Goal: Task Accomplishment & Management: Complete application form

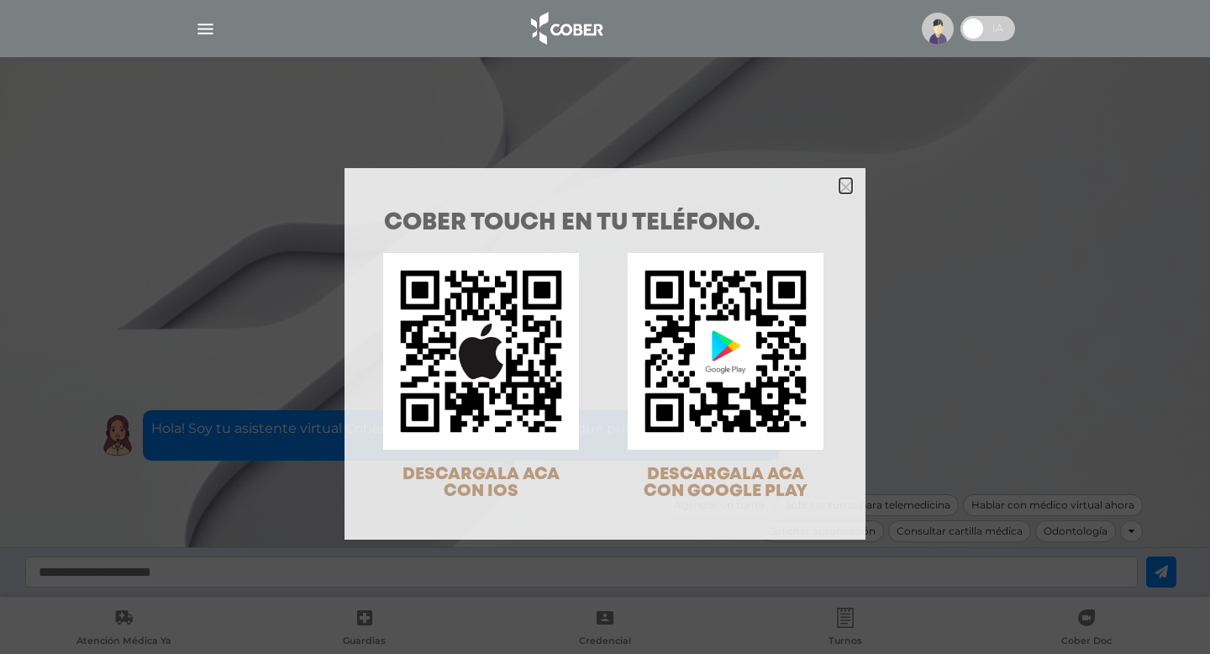
click at [842, 182] on icon "Close" at bounding box center [845, 187] width 13 height 13
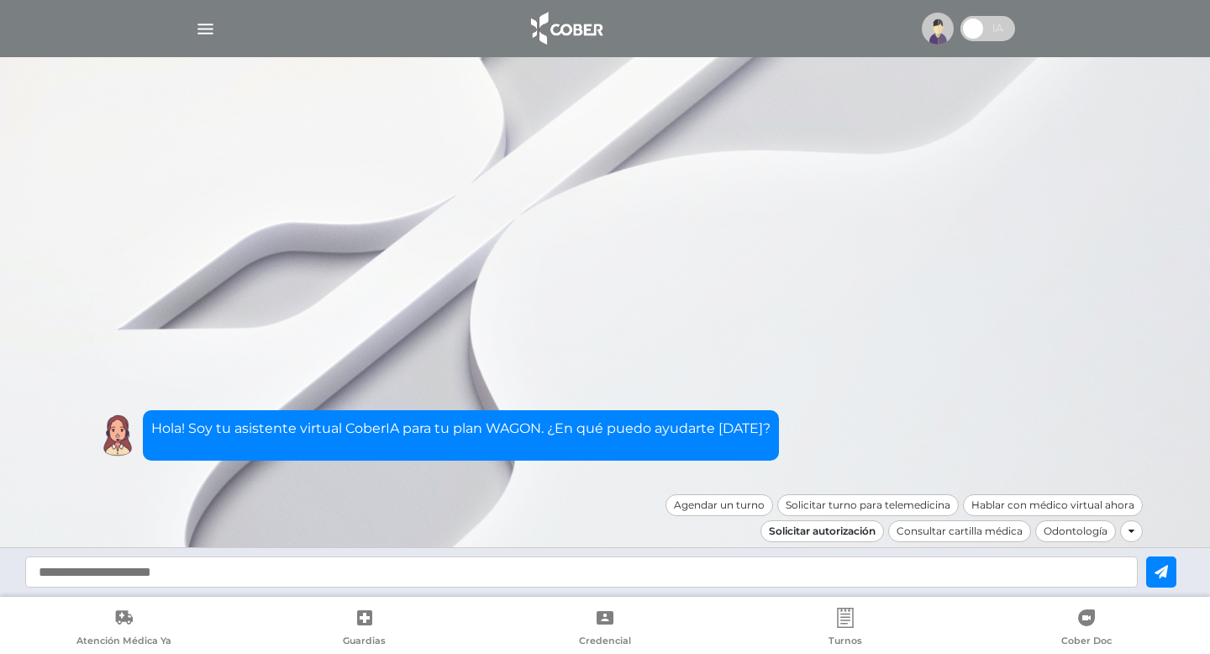
click at [839, 530] on div "Solicitar autorización" at bounding box center [822, 531] width 124 height 22
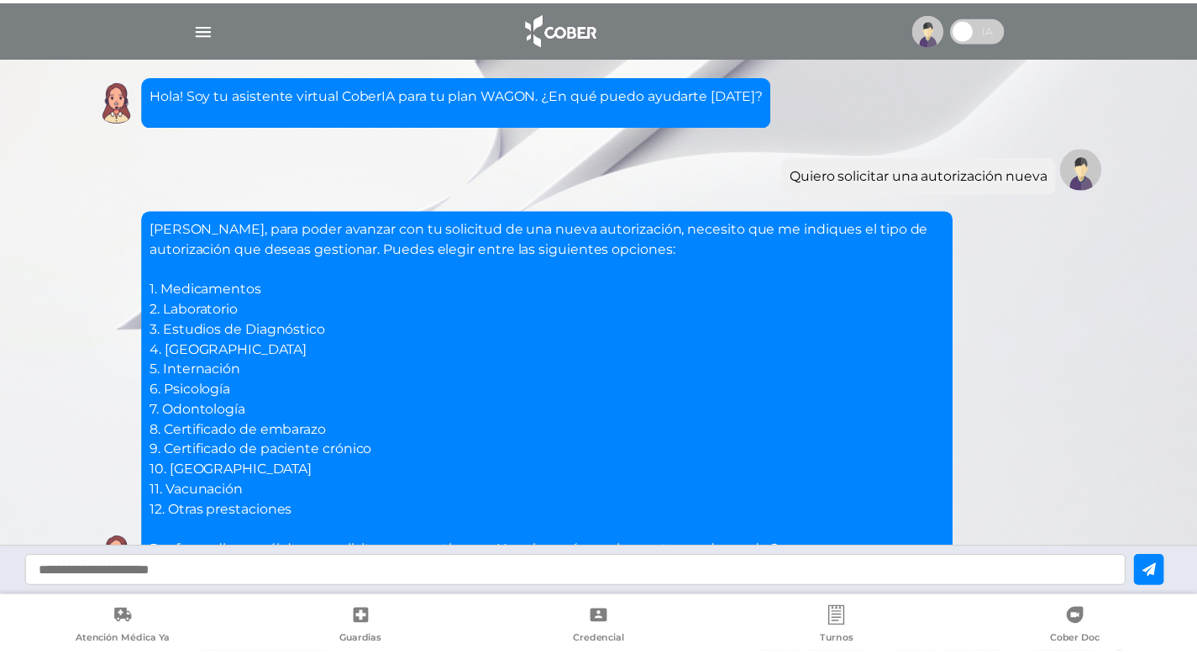
scroll to position [122, 0]
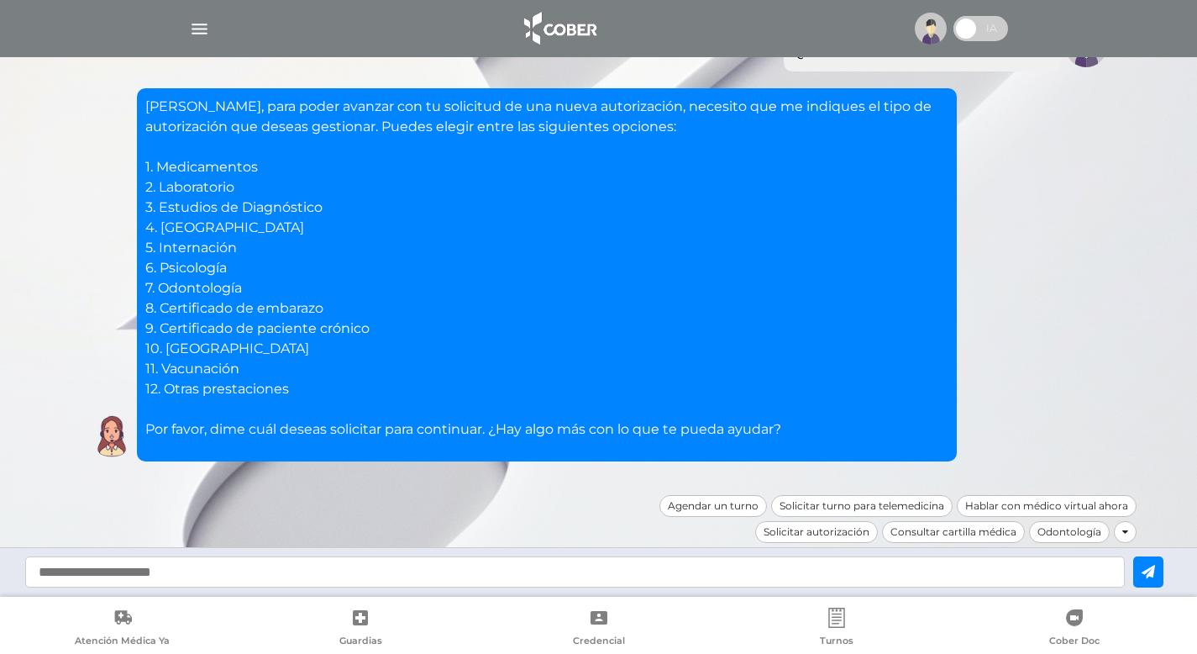
click at [74, 571] on input "text" at bounding box center [575, 571] width 1100 height 31
type input "*****"
click at [1155, 568] on icon at bounding box center [1148, 571] width 13 height 13
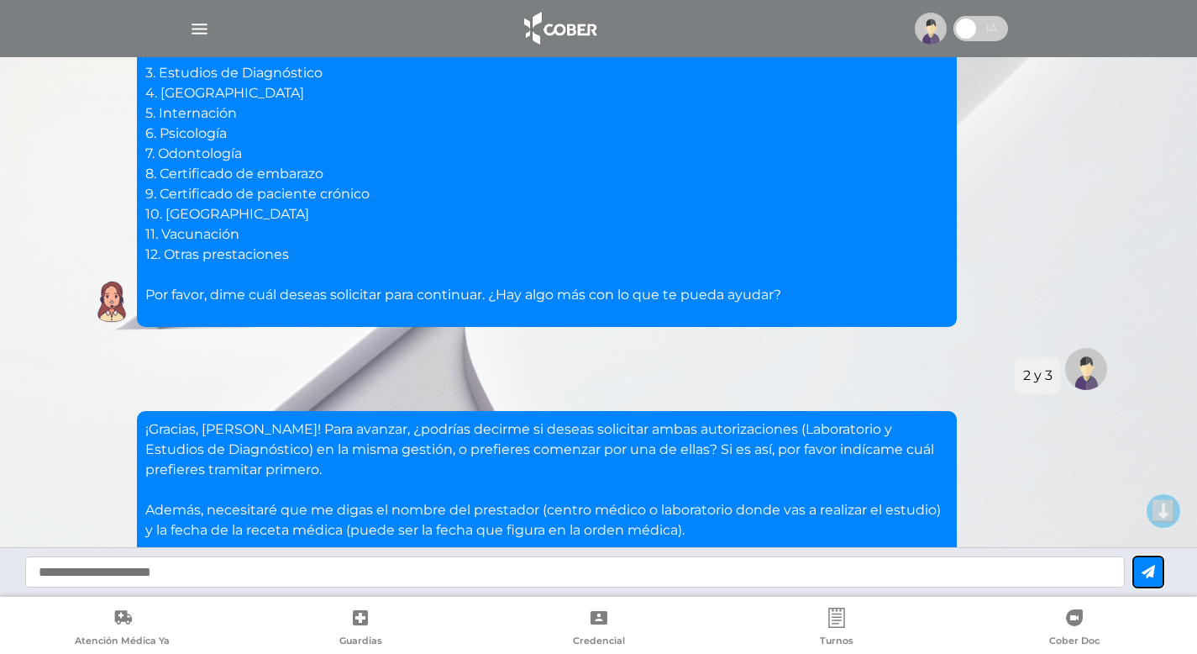
scroll to position [418, 0]
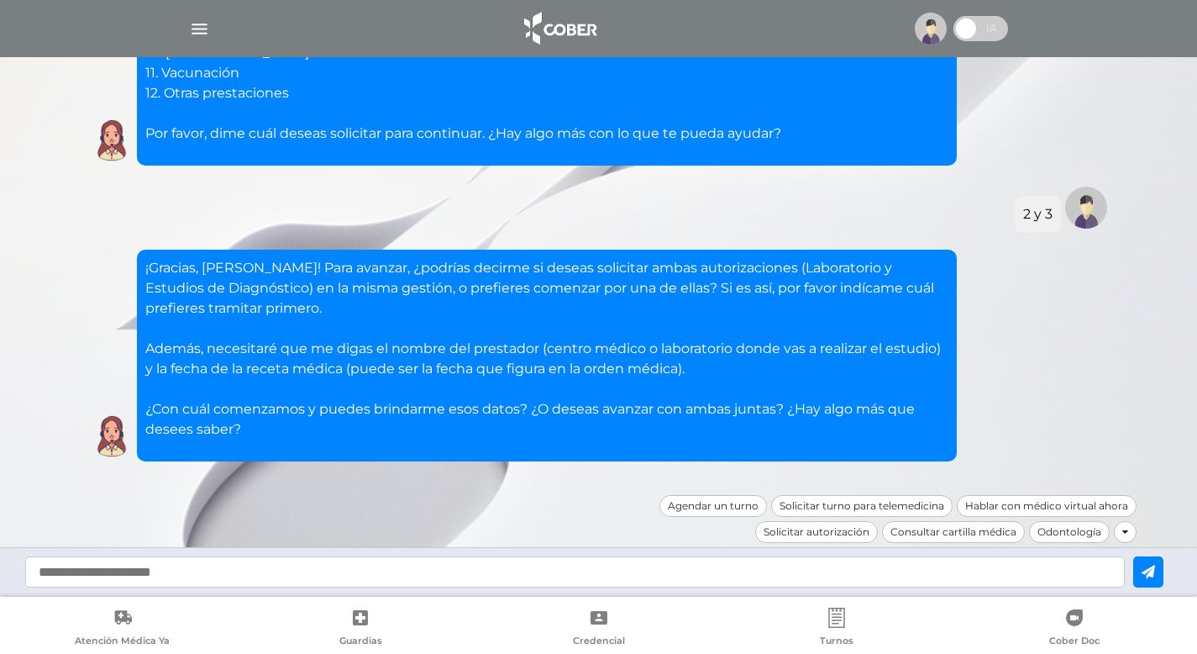
click at [105, 574] on input "text" at bounding box center [575, 571] width 1100 height 31
type input "*"
click at [1155, 567] on icon at bounding box center [1148, 571] width 13 height 13
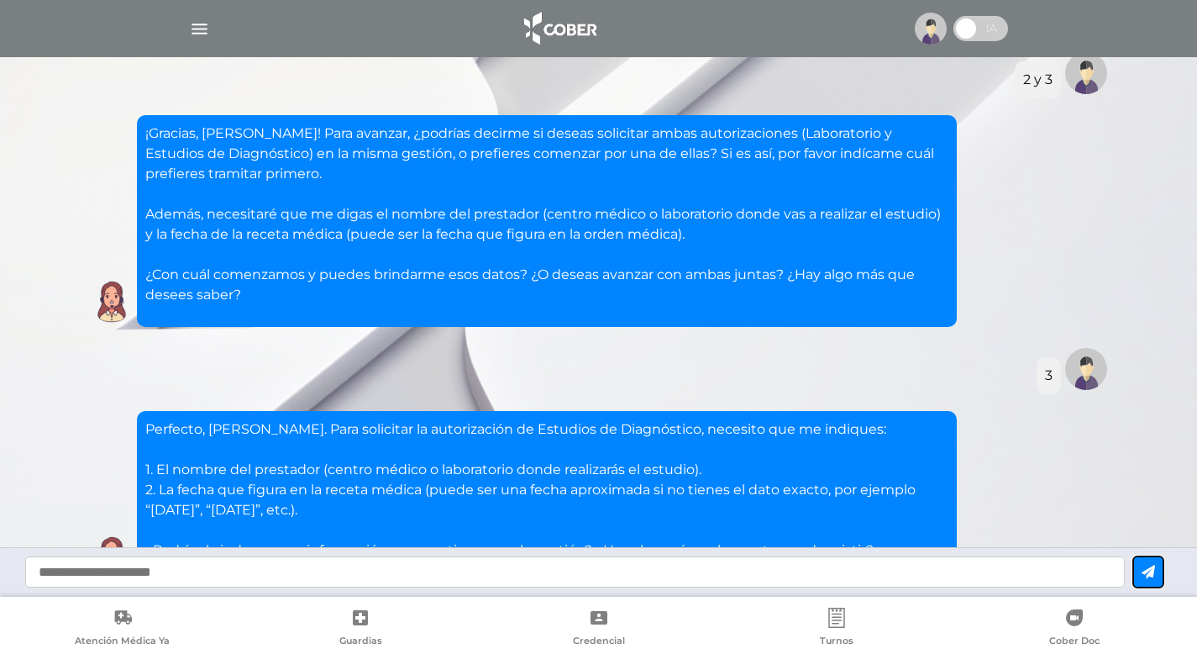
scroll to position [673, 0]
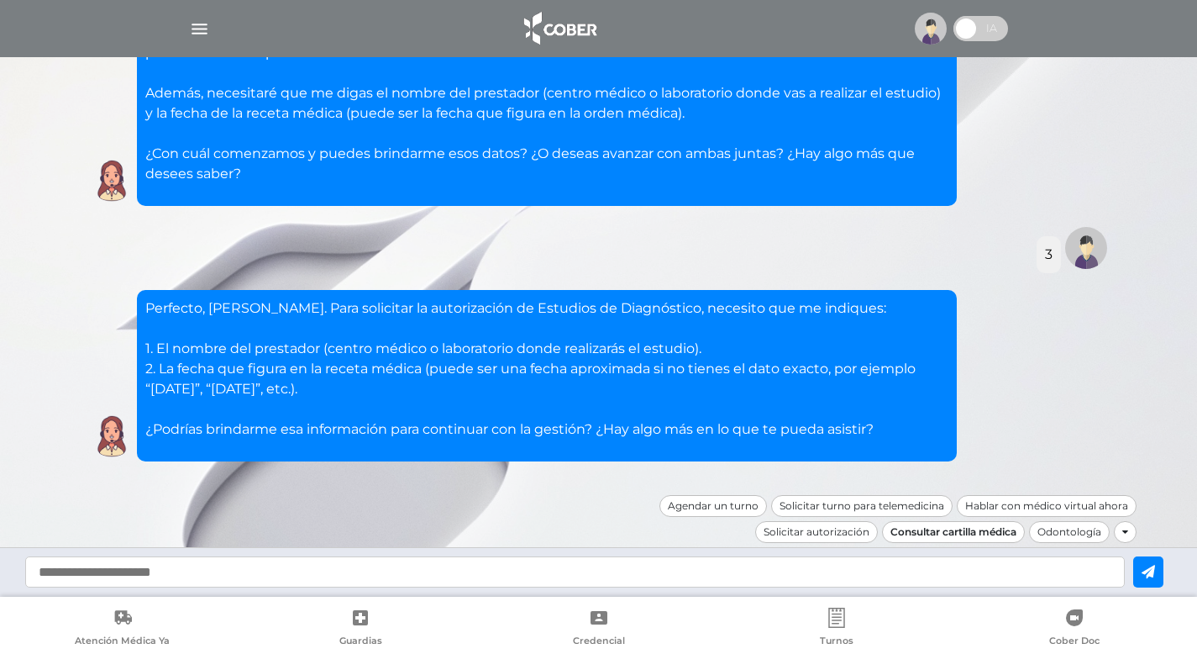
click at [961, 530] on div "Consultar cartilla médica" at bounding box center [953, 532] width 143 height 22
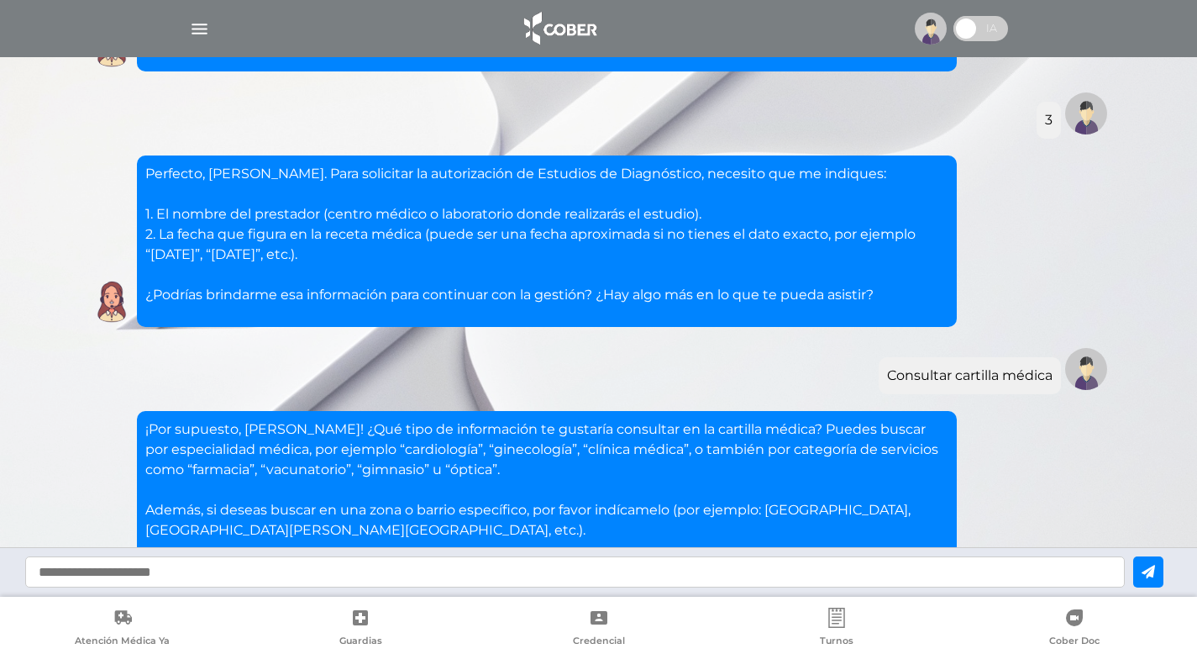
scroll to position [969, 0]
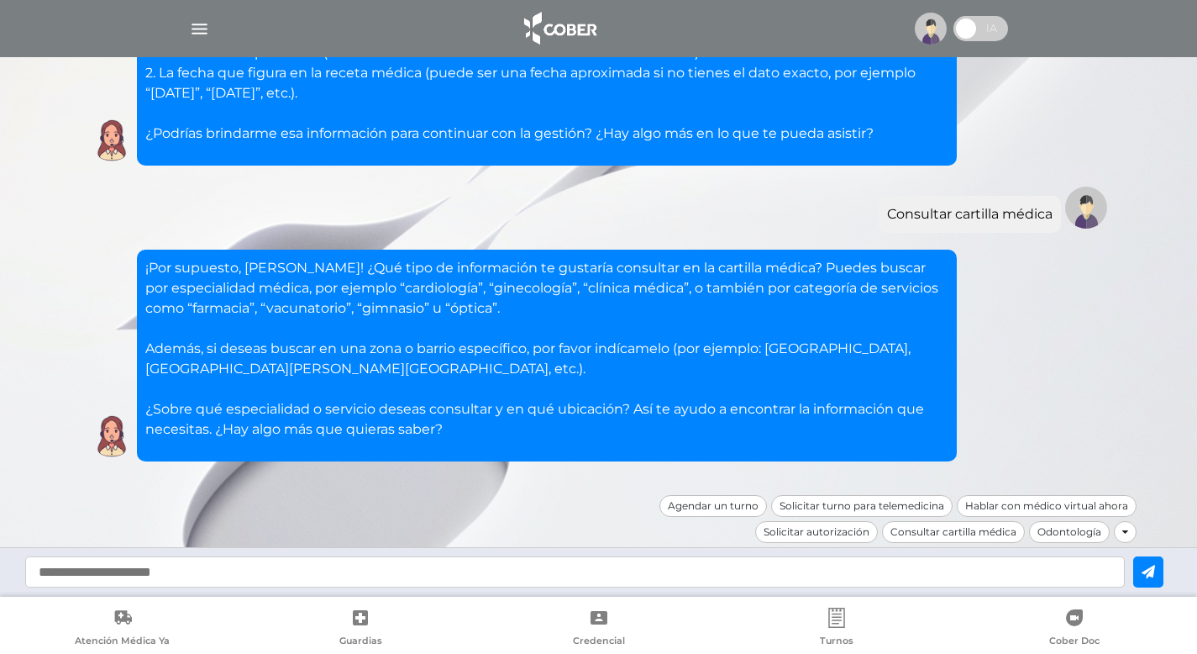
click at [157, 571] on input "text" at bounding box center [575, 571] width 1100 height 31
type input "**********"
click at [1155, 566] on icon at bounding box center [1148, 571] width 13 height 13
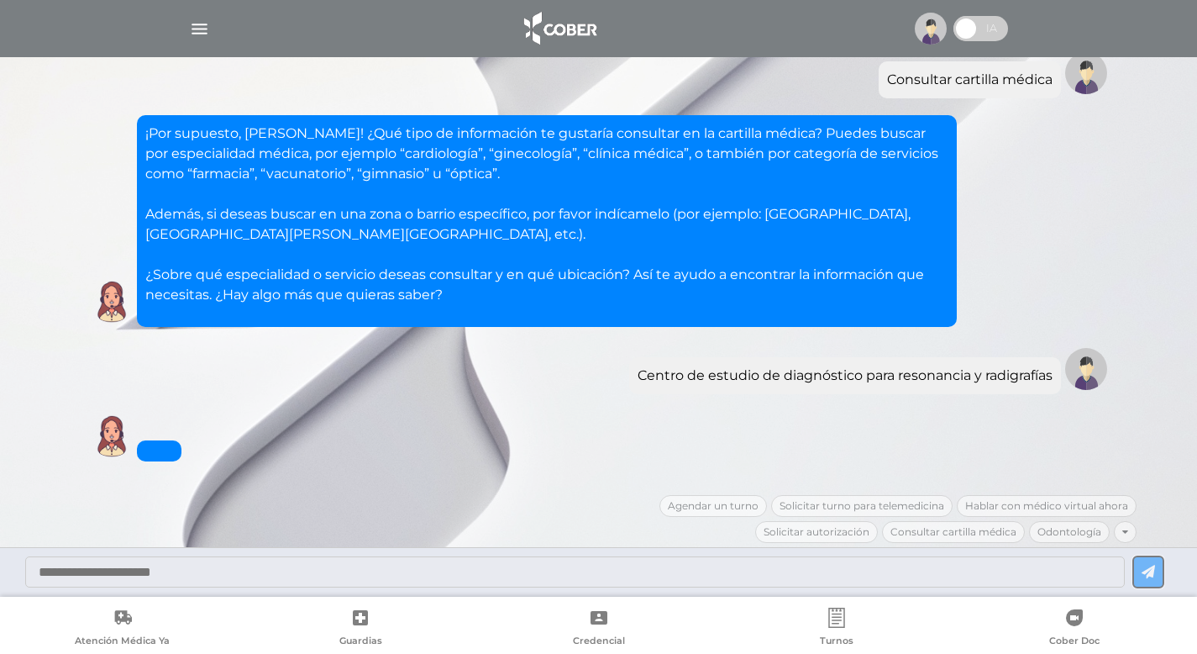
scroll to position [1305, 0]
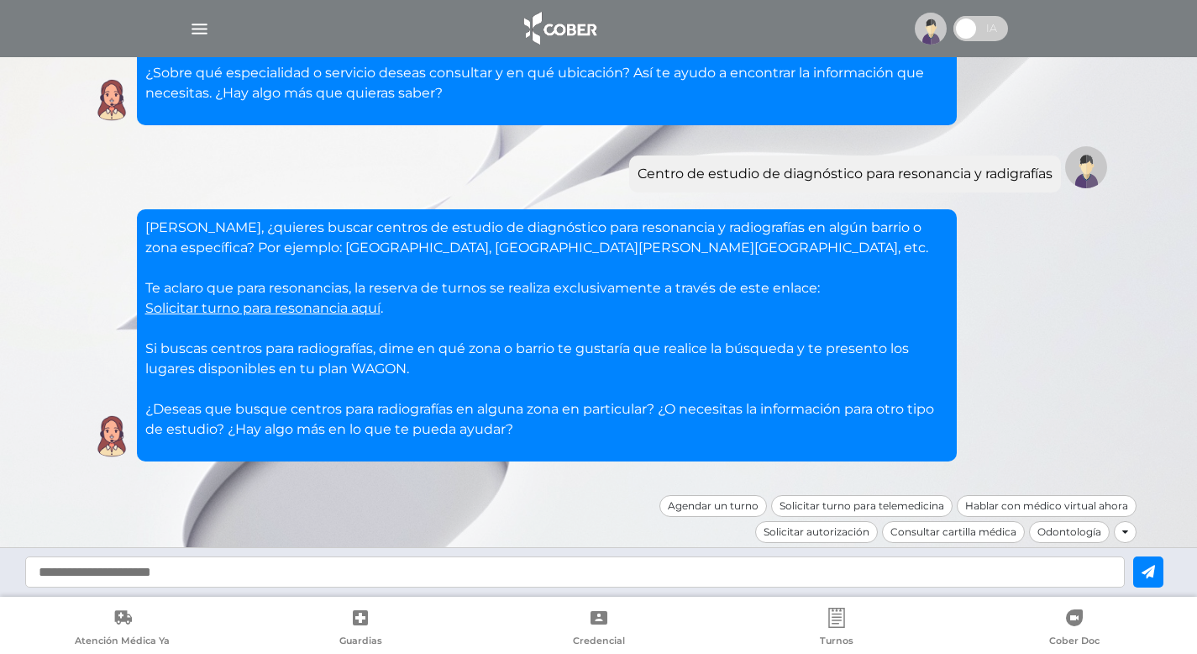
click at [130, 578] on input "text" at bounding box center [575, 571] width 1100 height 31
type input "**********"
click at [1155, 565] on icon at bounding box center [1148, 571] width 13 height 13
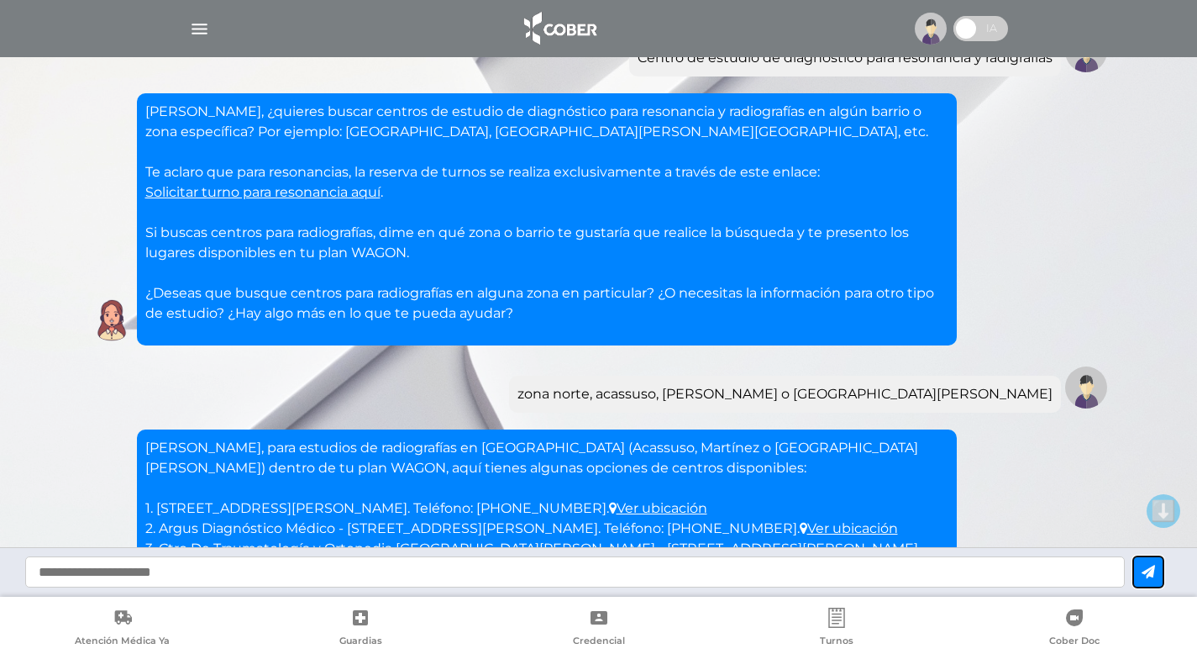
scroll to position [1742, 0]
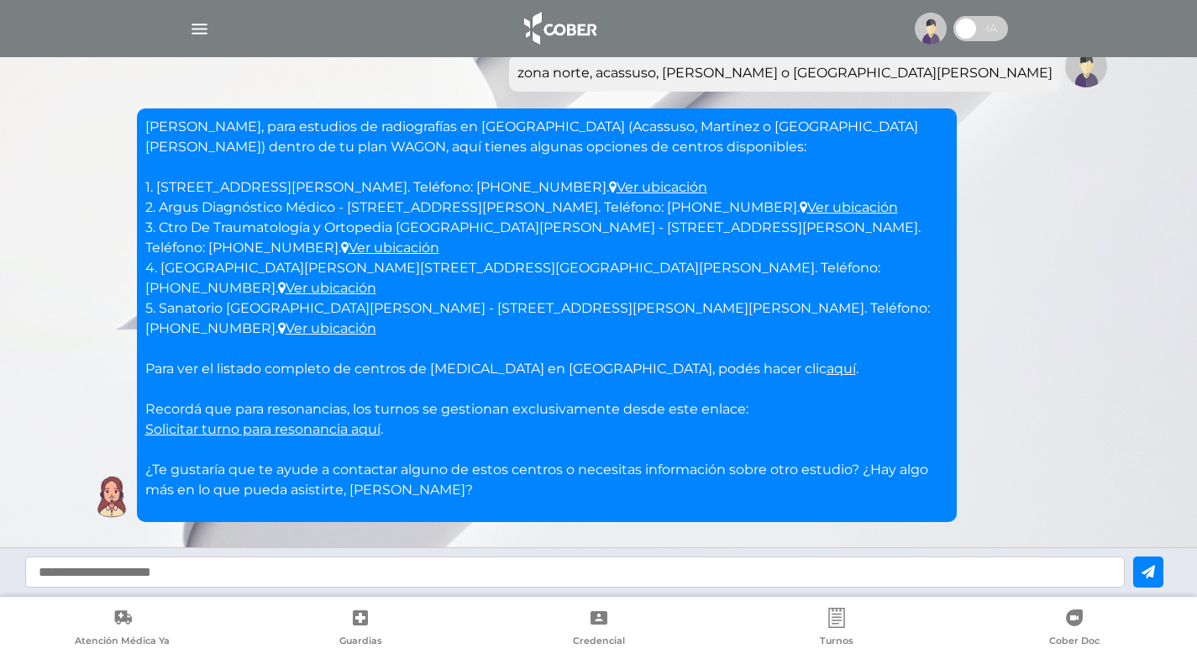
click at [96, 575] on input "text" at bounding box center [575, 571] width 1100 height 31
type input "*"
click at [1155, 566] on icon at bounding box center [1148, 571] width 13 height 13
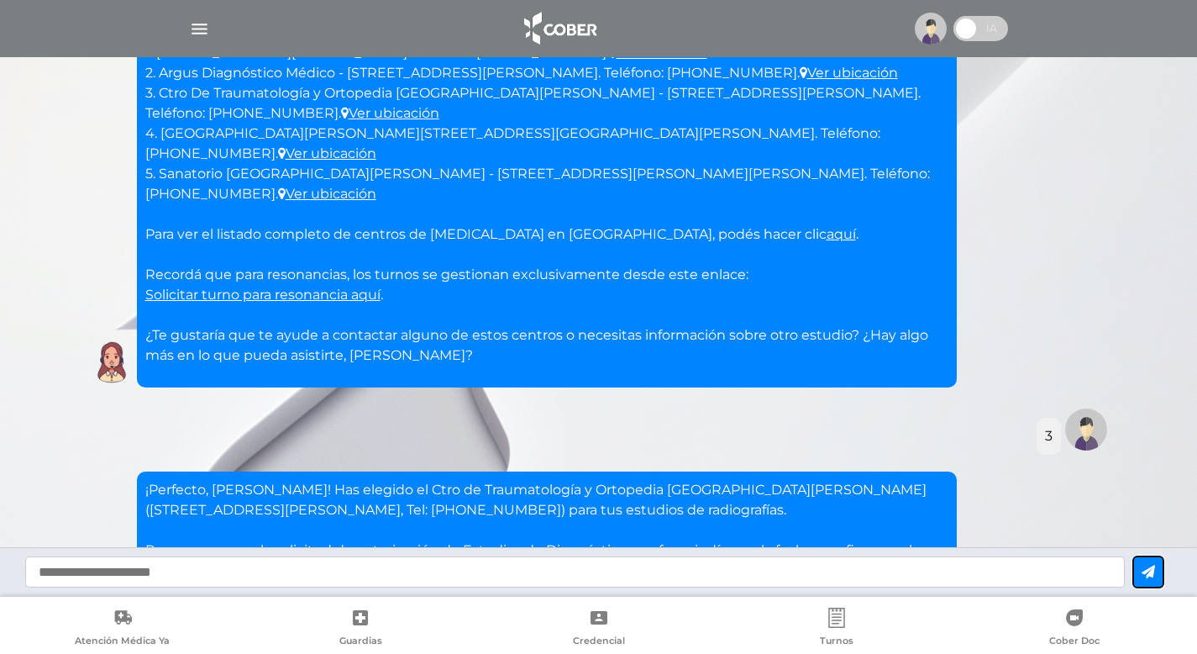
scroll to position [1997, 0]
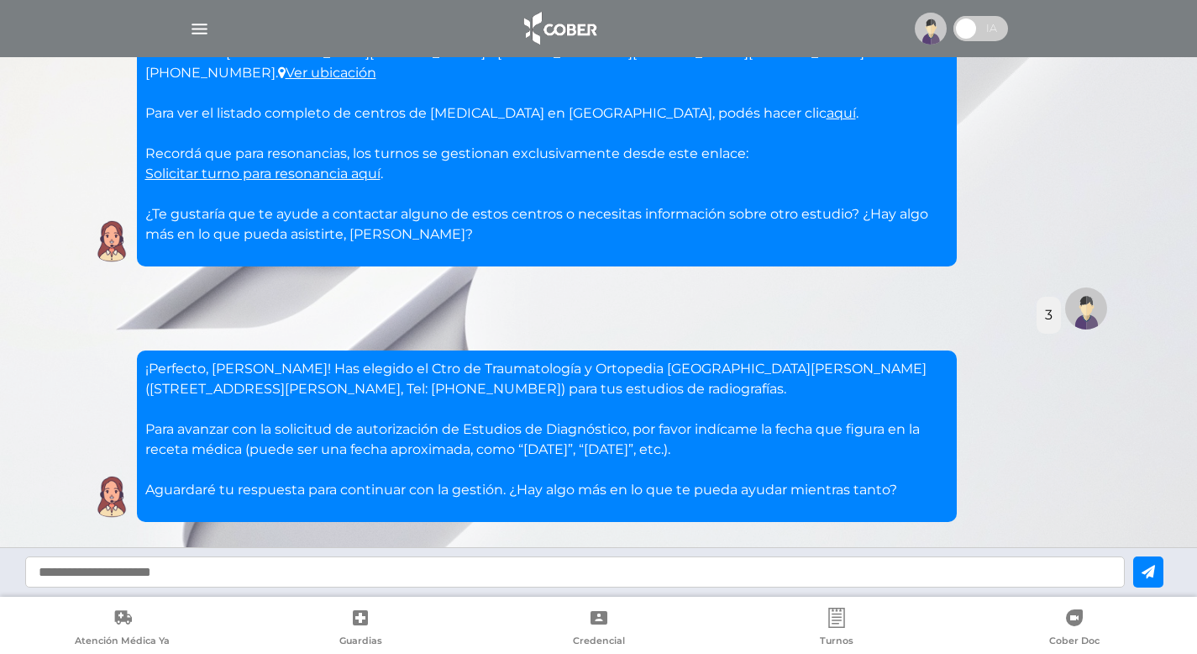
click at [172, 575] on input "text" at bounding box center [575, 571] width 1100 height 31
type input "****"
click at [1155, 570] on icon at bounding box center [1148, 571] width 13 height 13
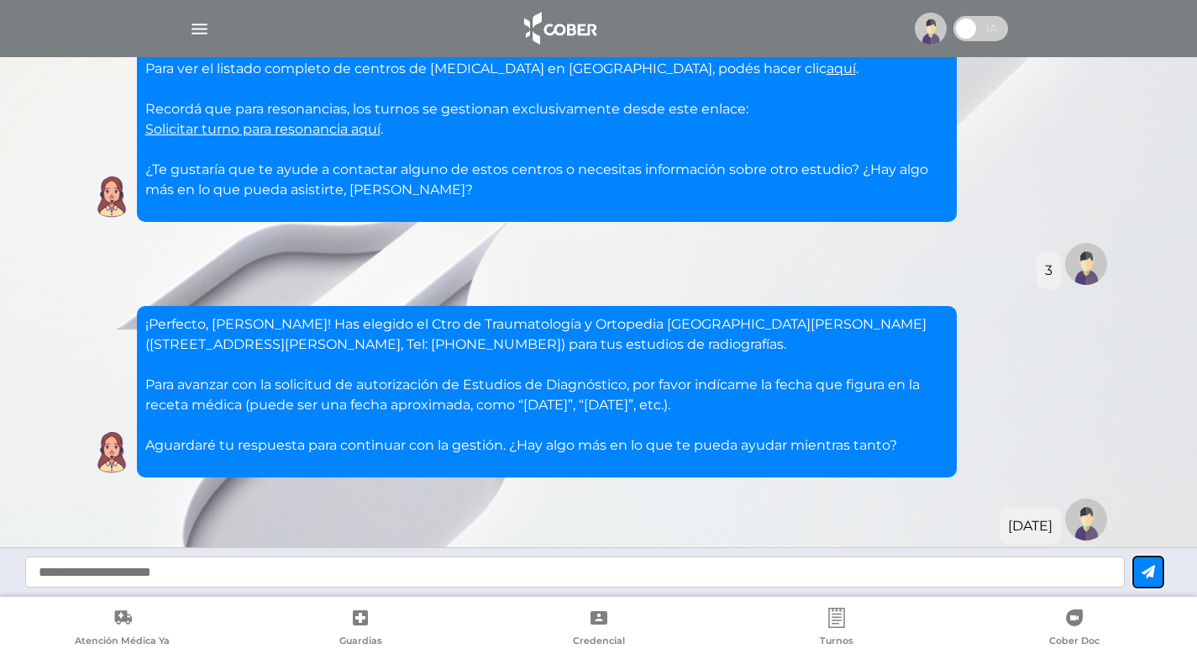
scroll to position [2475, 0]
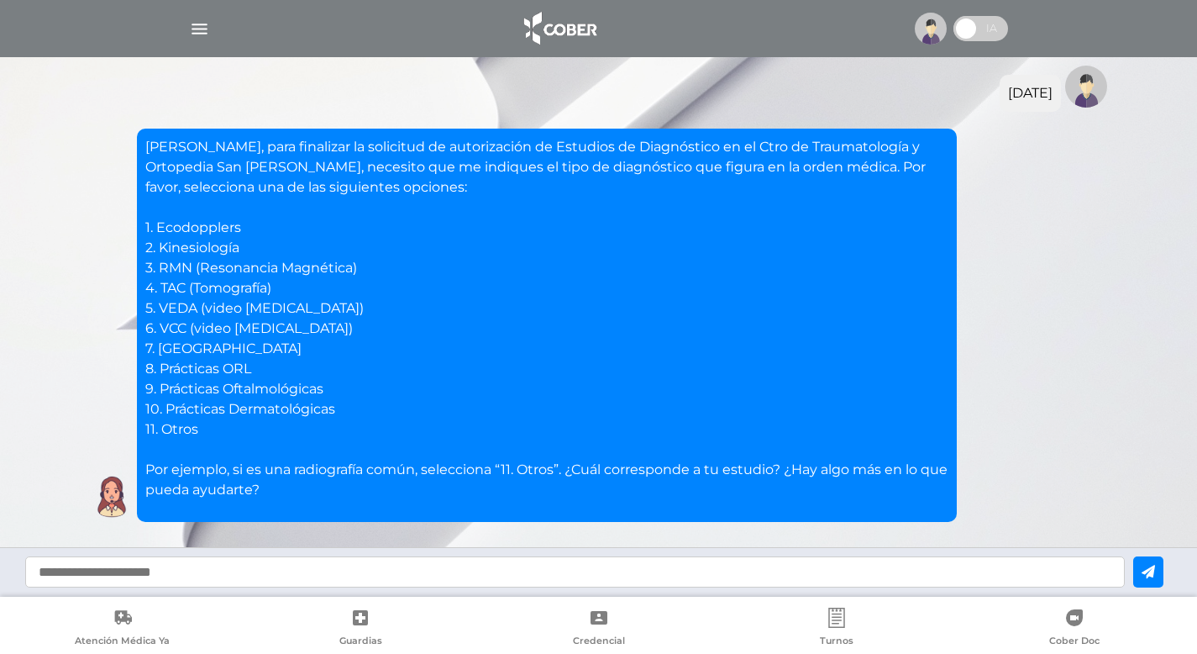
click at [99, 569] on input "text" at bounding box center [575, 571] width 1100 height 31
type input "**********"
click at [1155, 570] on icon at bounding box center [1148, 571] width 13 height 13
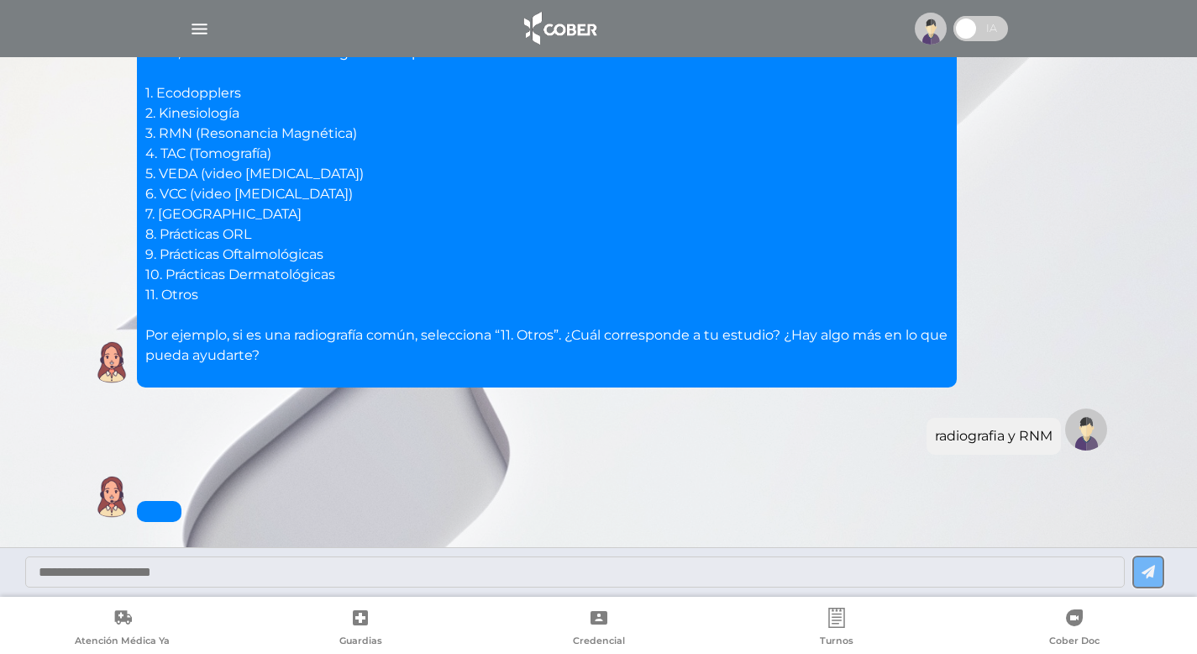
scroll to position [2730, 0]
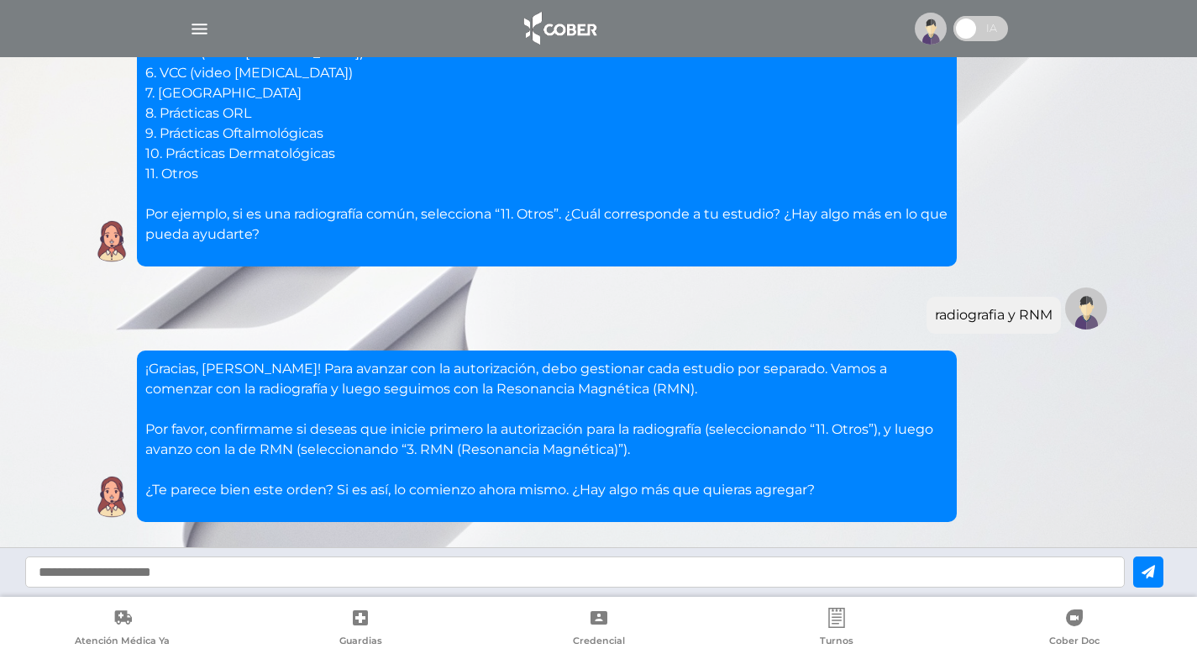
click at [158, 571] on input "text" at bounding box center [575, 571] width 1100 height 31
type input "********"
click at [1160, 564] on button at bounding box center [1149, 571] width 30 height 31
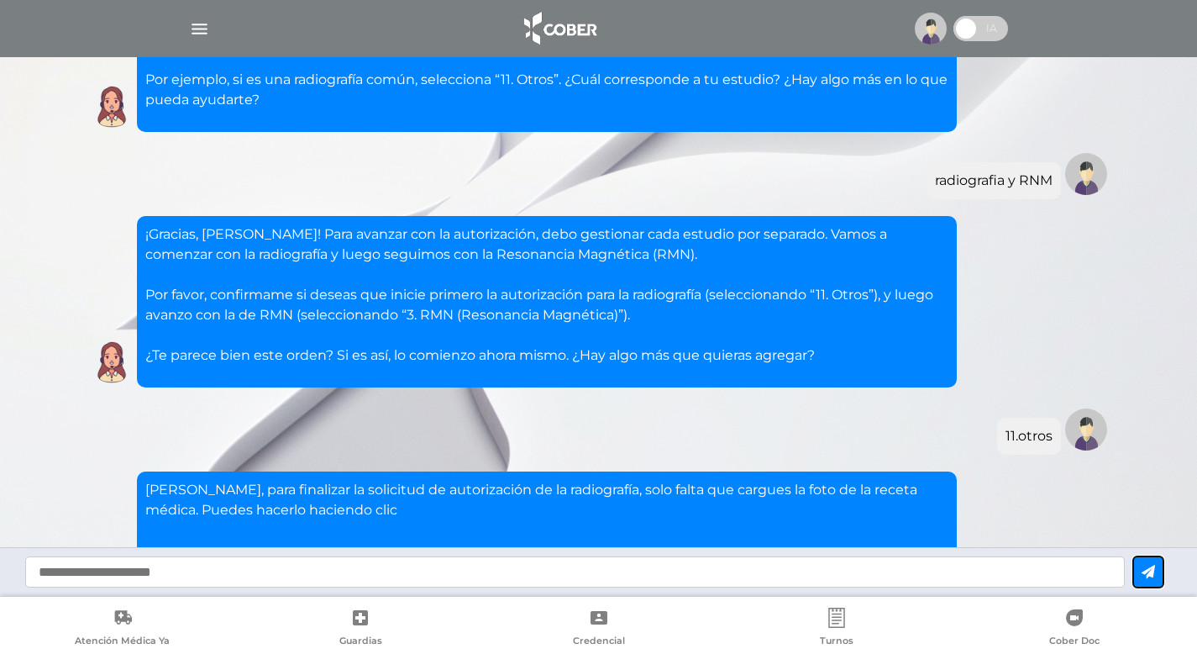
scroll to position [3133, 0]
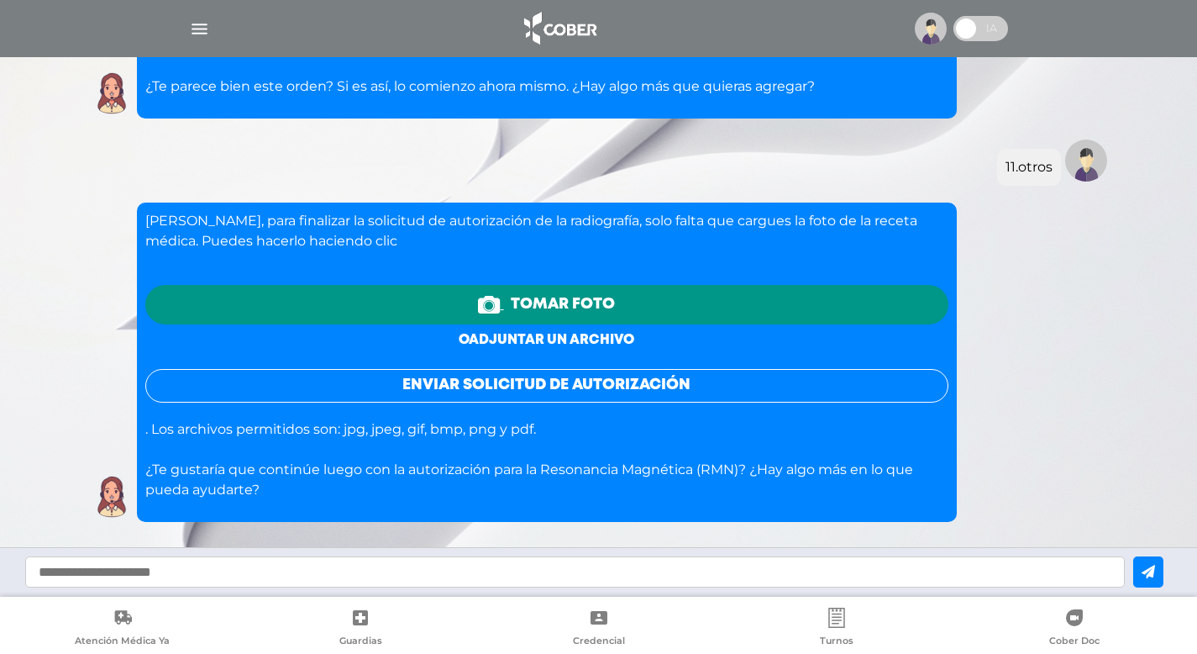
click at [516, 334] on link "o adjuntar un archivo" at bounding box center [547, 340] width 176 height 13
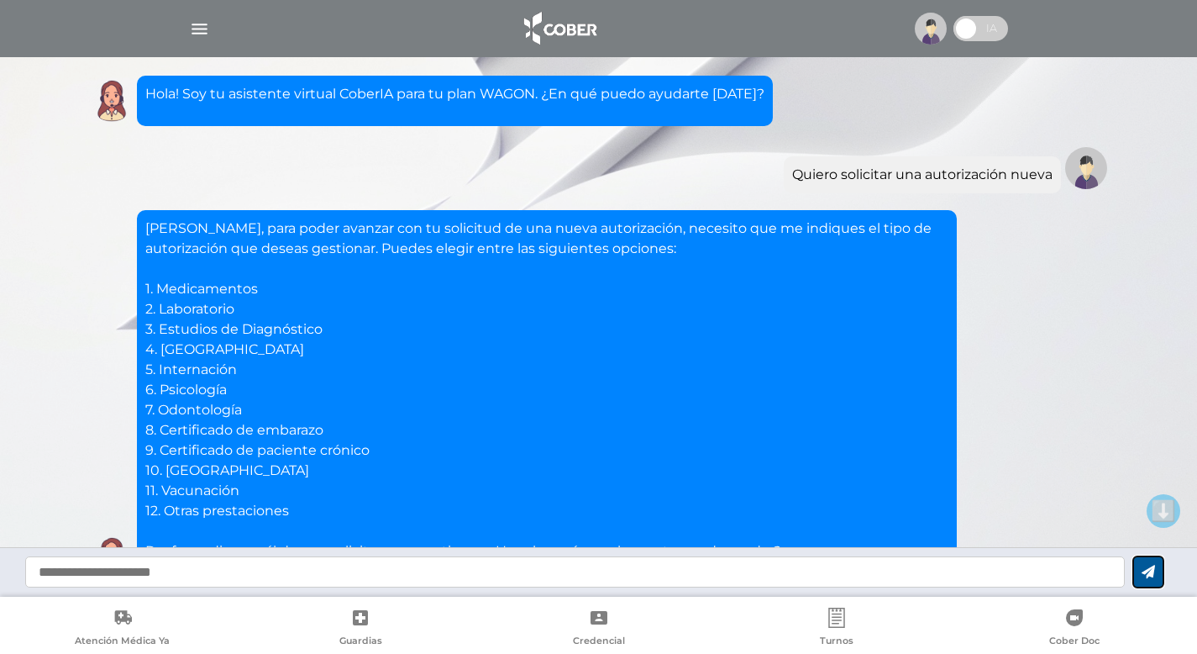
click at [1155, 571] on icon at bounding box center [1148, 571] width 13 height 13
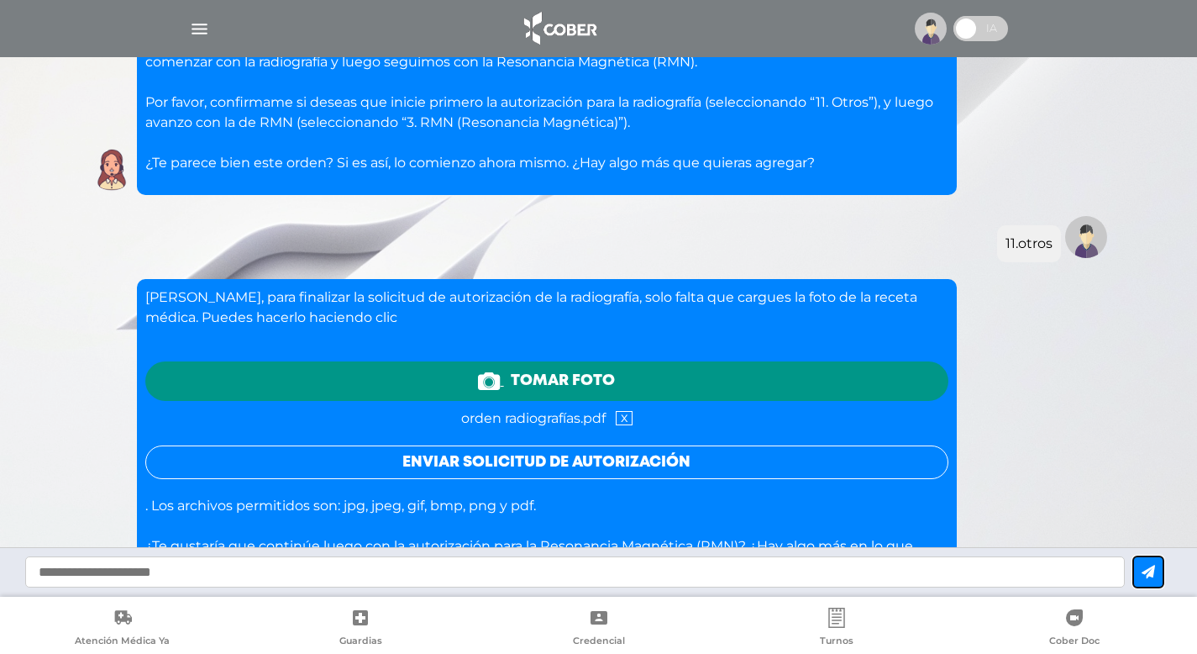
scroll to position [3133, 0]
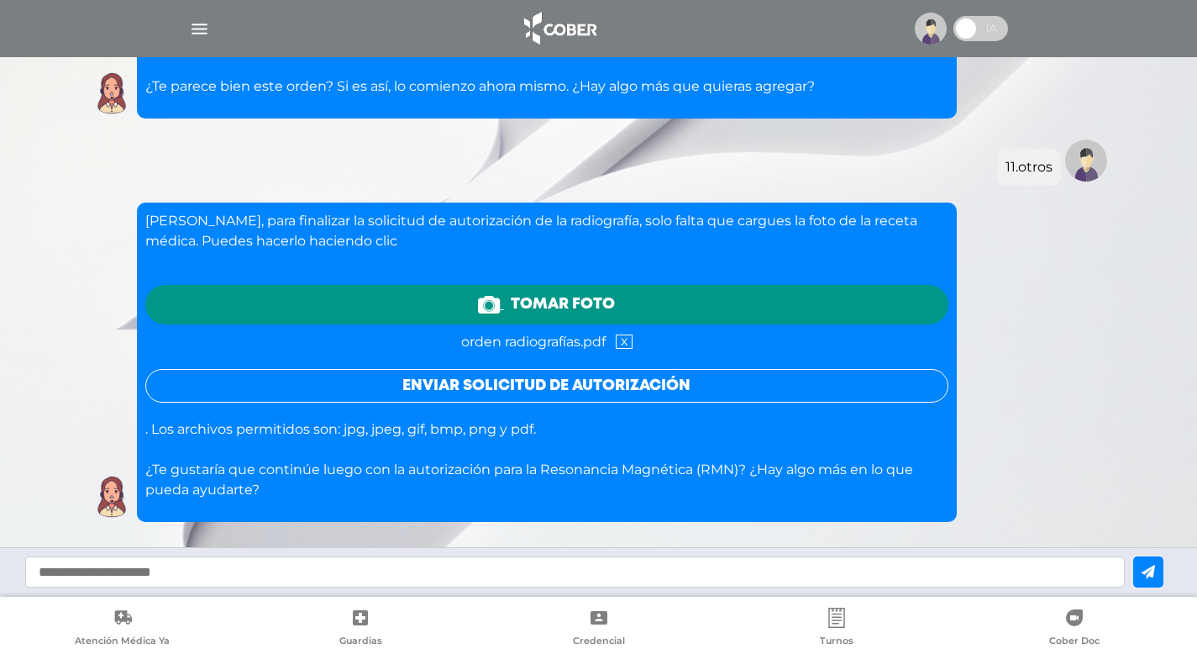
click at [785, 369] on button "Enviar solicitud de autorización" at bounding box center [546, 386] width 803 height 34
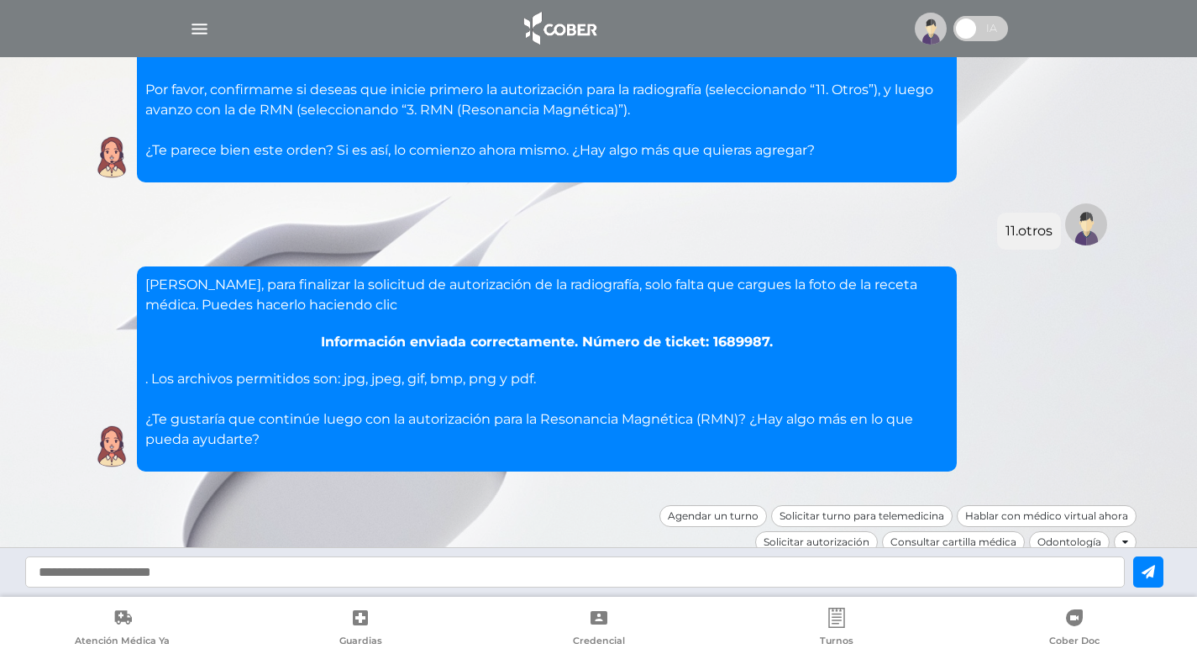
scroll to position [3019, 0]
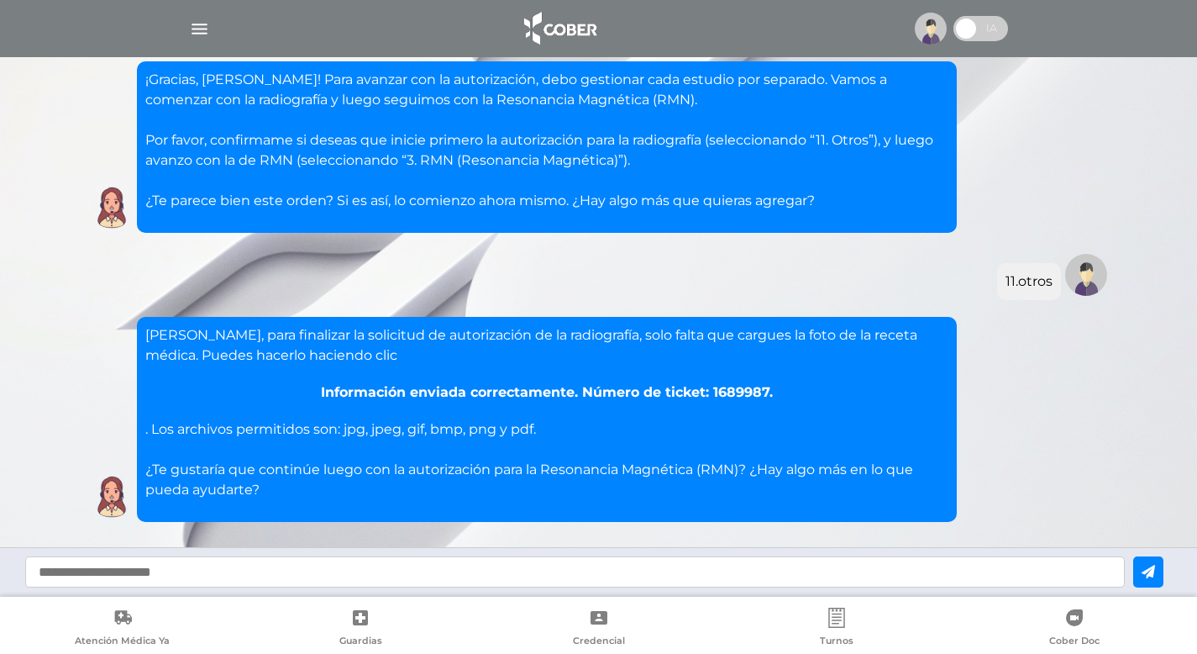
click at [118, 576] on input "text" at bounding box center [575, 571] width 1100 height 31
type input "**"
click at [1155, 571] on icon at bounding box center [1148, 571] width 13 height 13
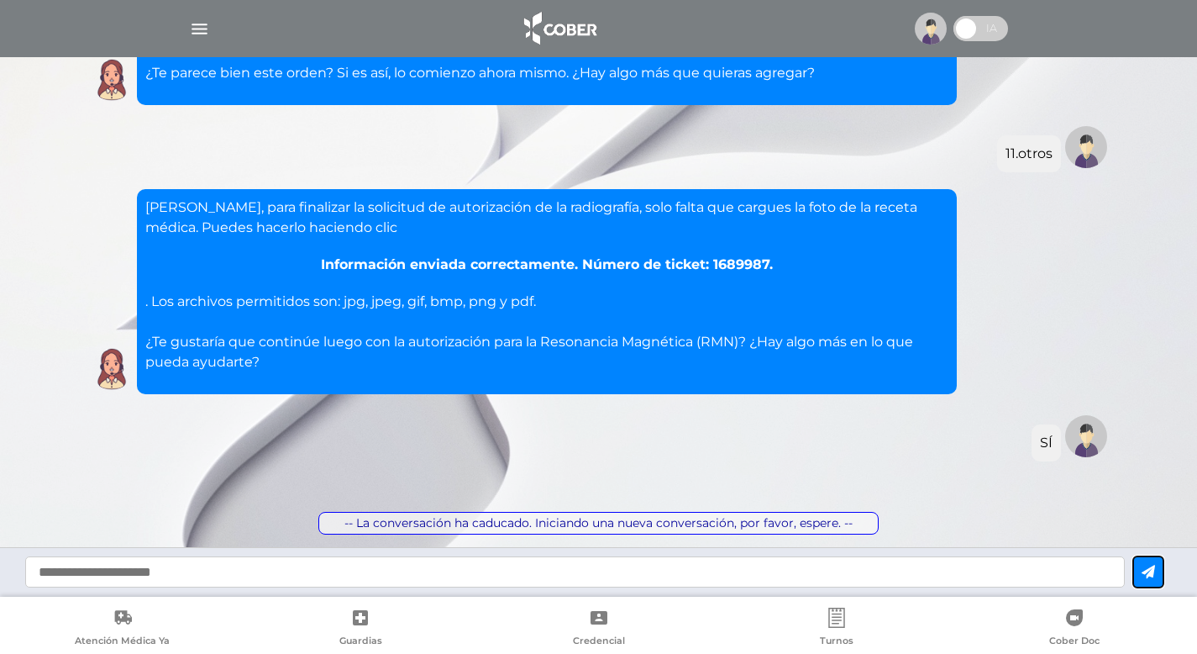
scroll to position [3321, 0]
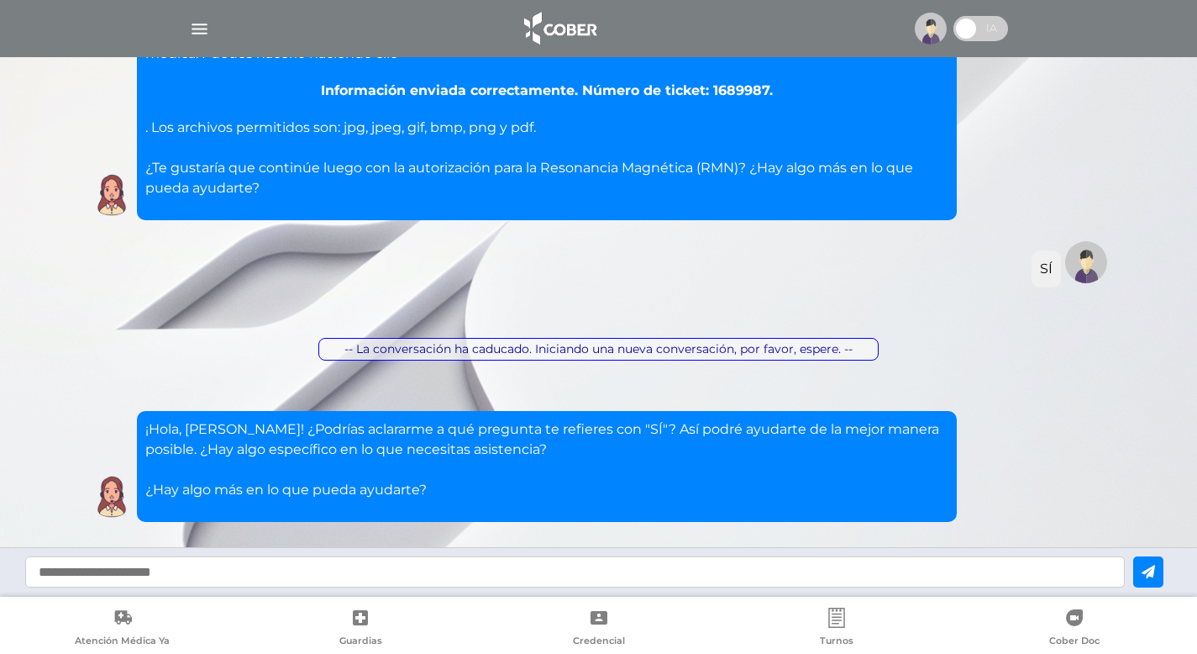
click at [153, 575] on input "text" at bounding box center [575, 571] width 1100 height 31
type input "**********"
click at [1155, 566] on icon at bounding box center [1148, 571] width 13 height 13
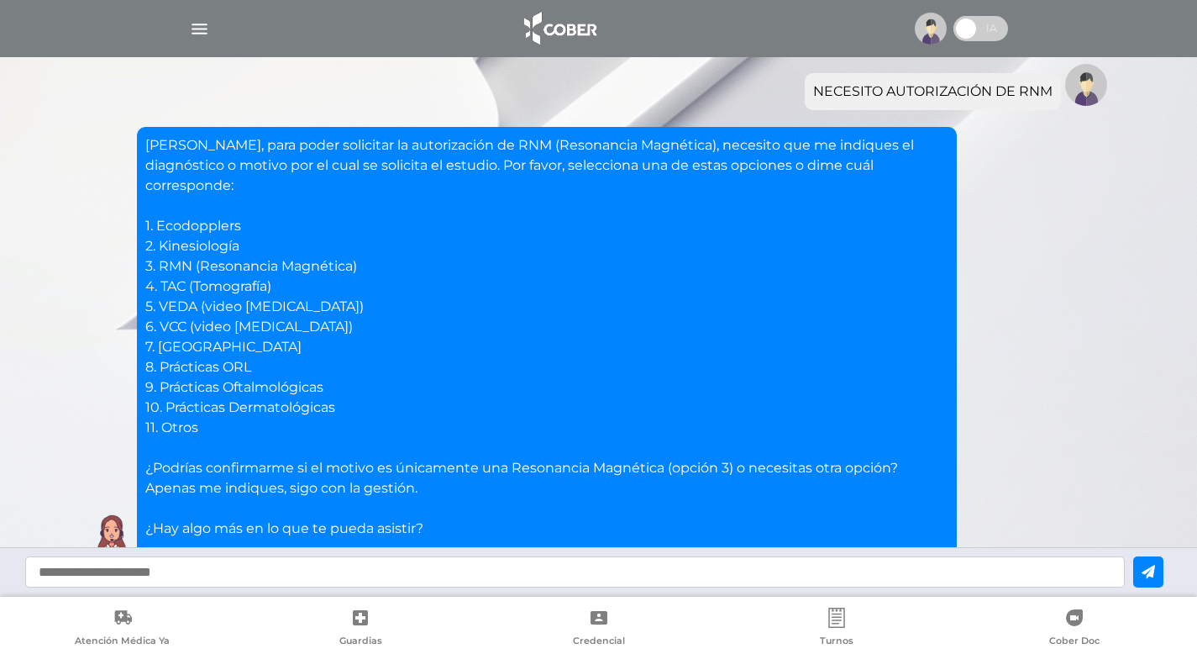
scroll to position [3818, 0]
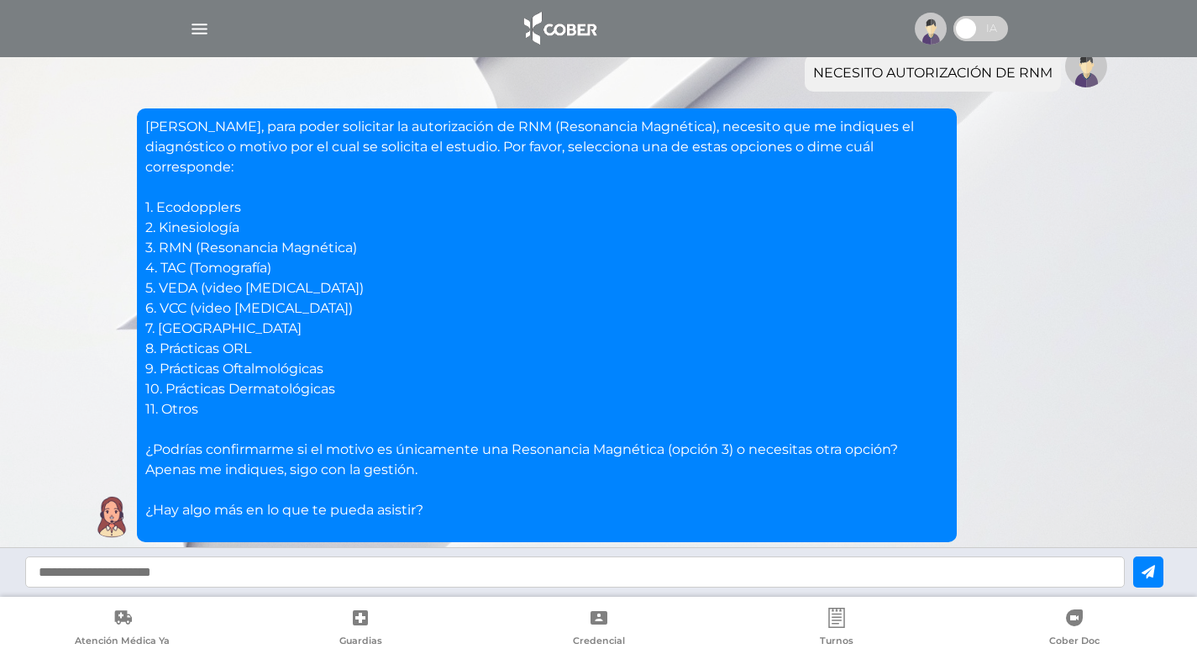
click at [55, 573] on input "text" at bounding box center [575, 571] width 1100 height 31
type input "********"
click at [1155, 571] on icon at bounding box center [1148, 571] width 13 height 13
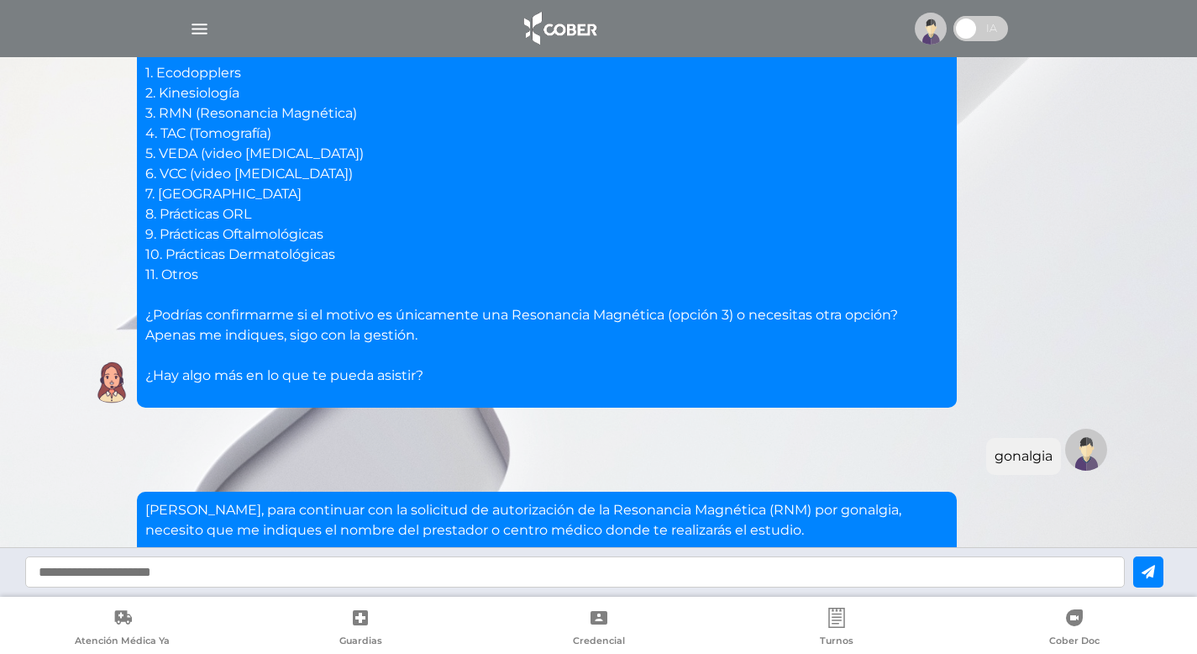
scroll to position [4074, 0]
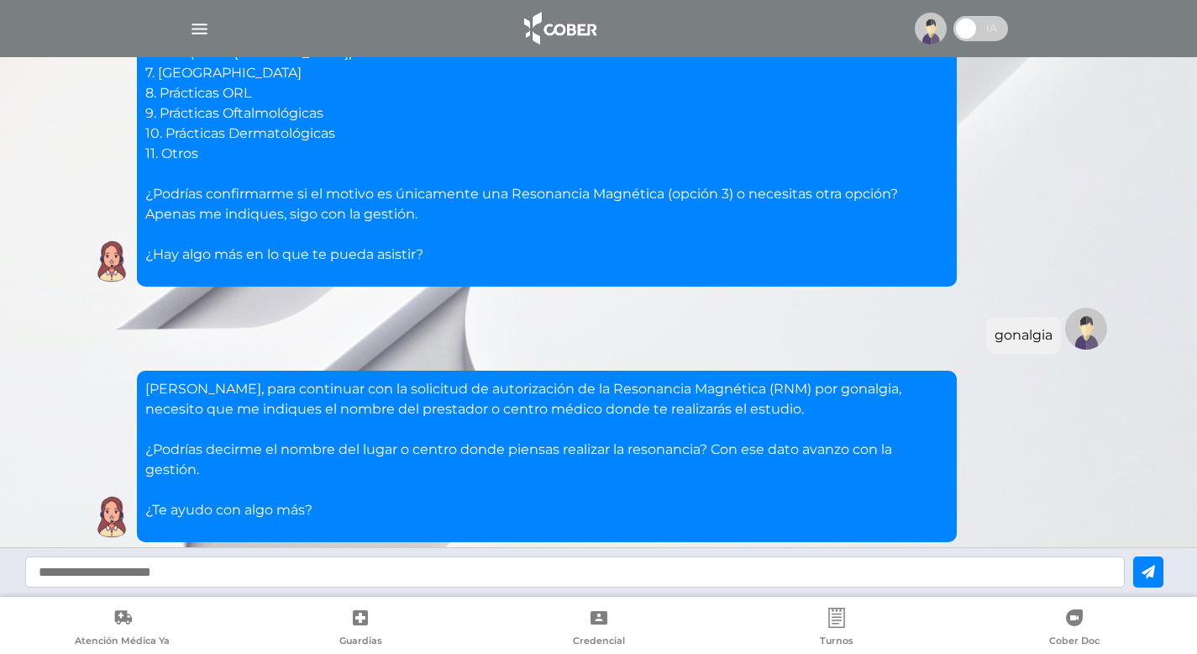
click at [138, 570] on input "text" at bounding box center [575, 571] width 1100 height 31
type input "**********"
click at [1155, 571] on icon at bounding box center [1148, 571] width 13 height 13
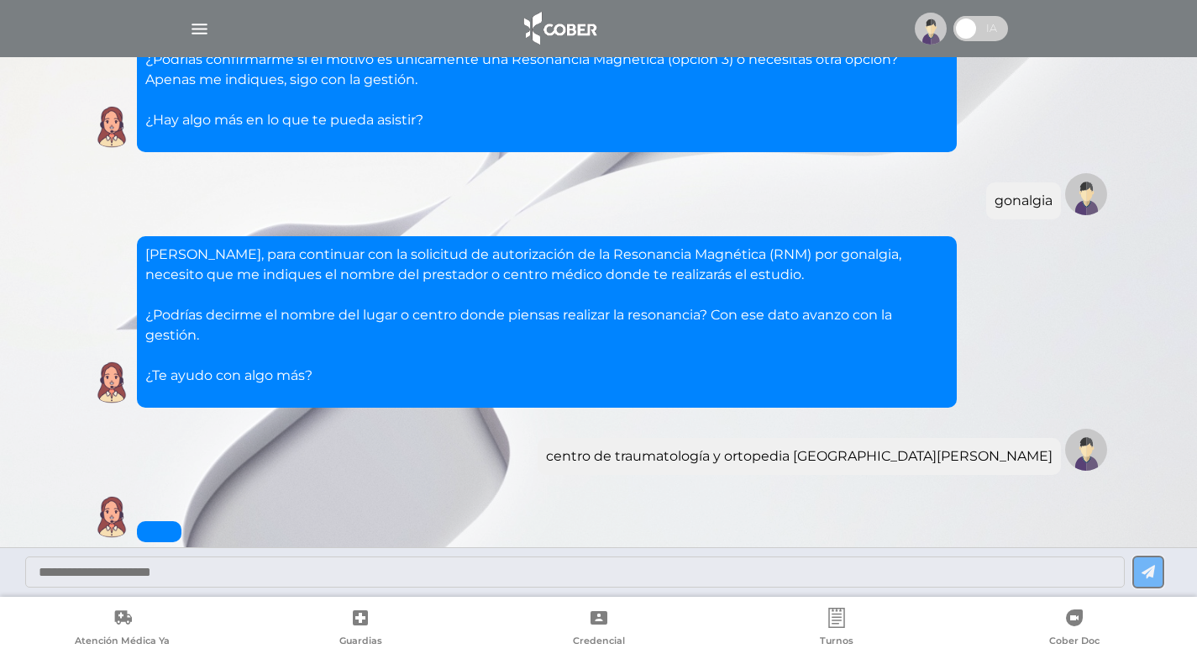
scroll to position [4269, 0]
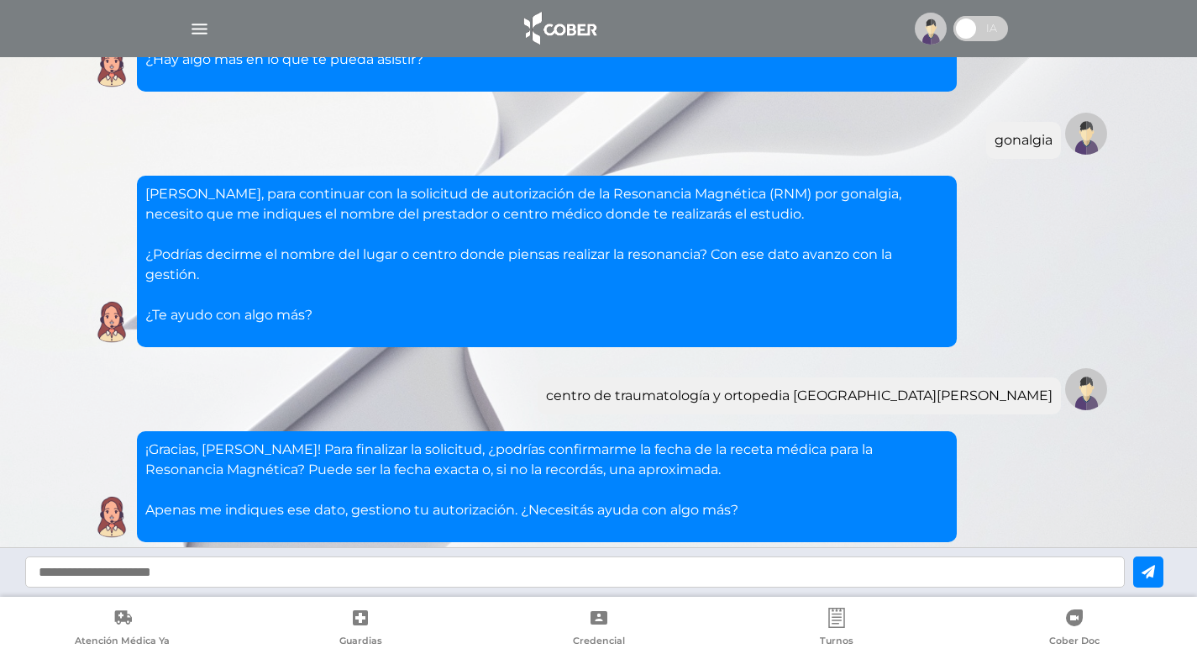
click at [126, 570] on input "text" at bounding box center [575, 571] width 1100 height 31
type input "****"
click at [1155, 567] on icon at bounding box center [1148, 571] width 13 height 13
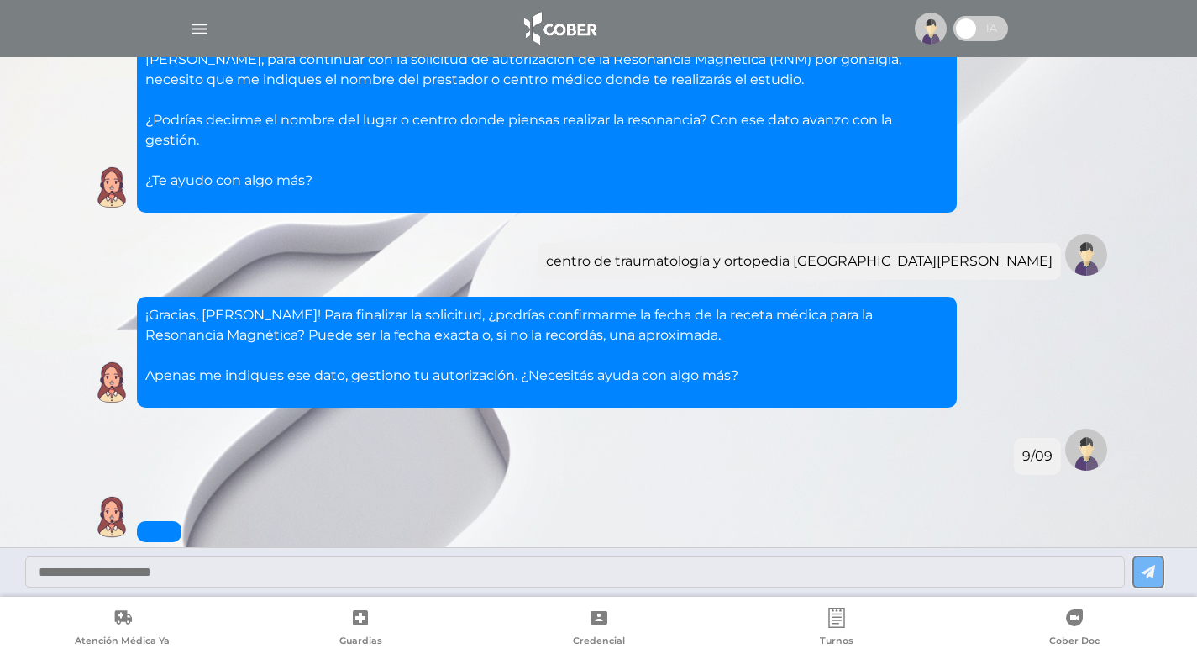
scroll to position [4652, 0]
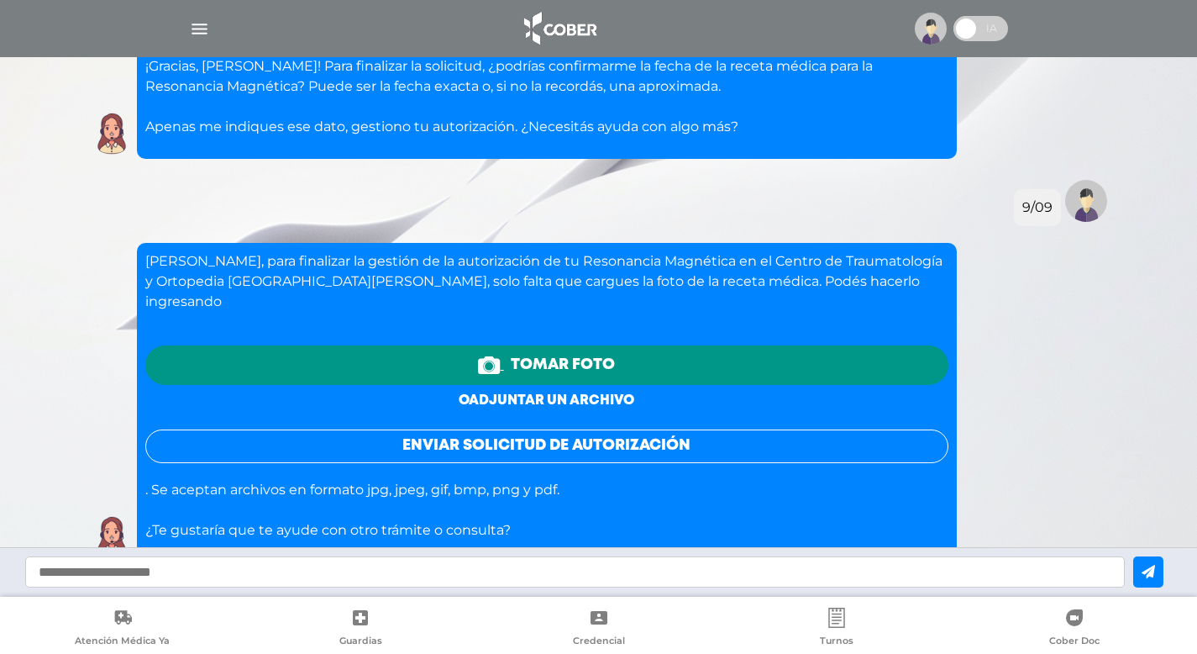
click at [552, 394] on link "o adjuntar un archivo" at bounding box center [547, 400] width 176 height 13
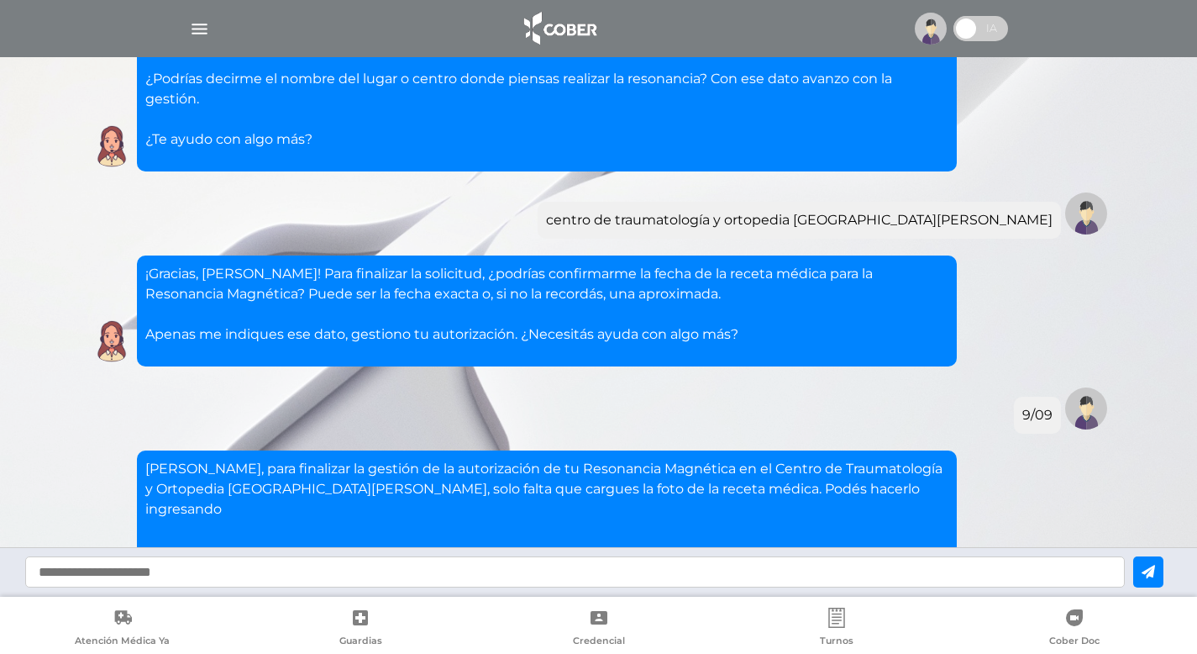
scroll to position [4676, 0]
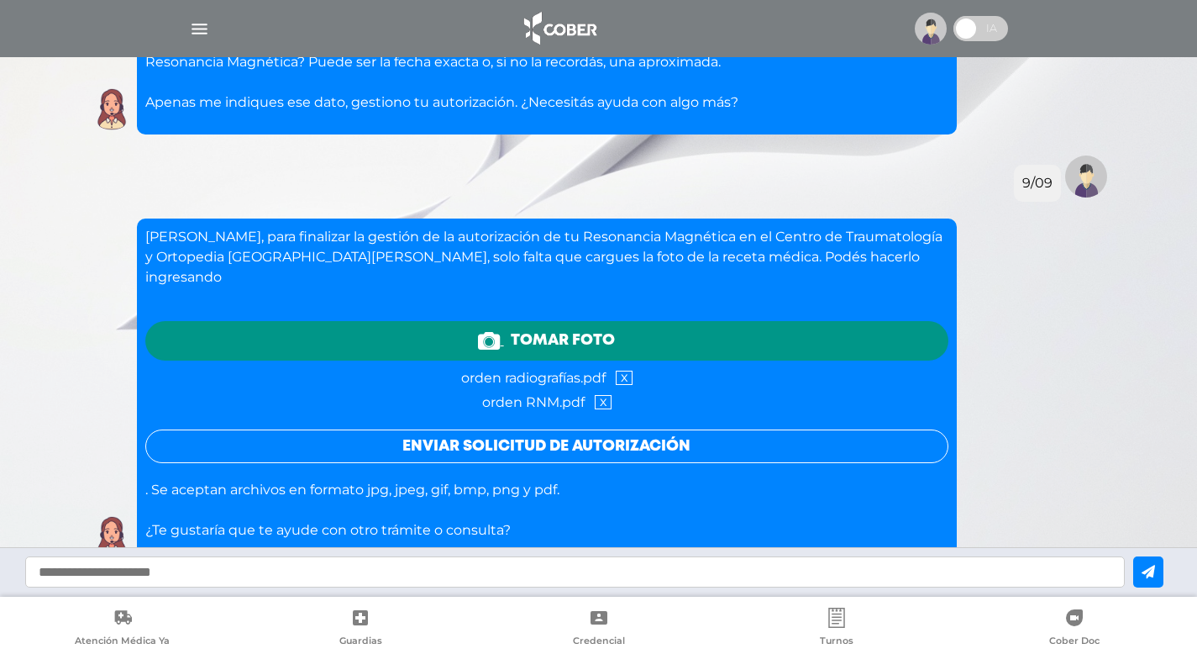
click at [514, 429] on button "Enviar solicitud de autorización" at bounding box center [546, 446] width 803 height 34
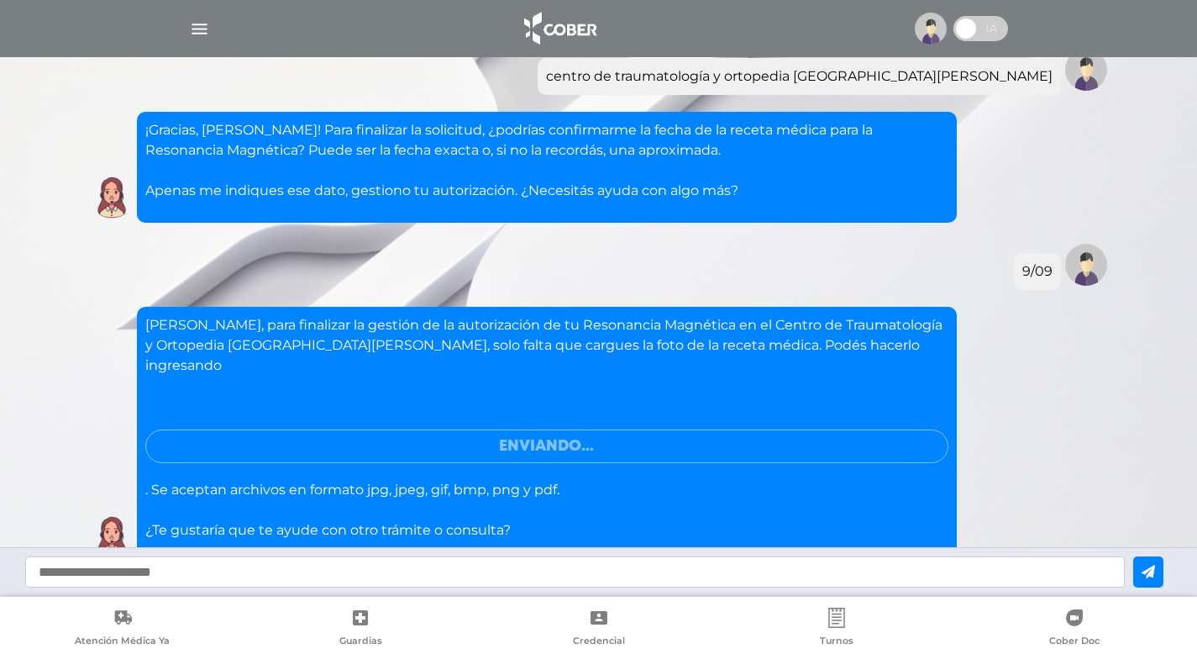
scroll to position [4538, 0]
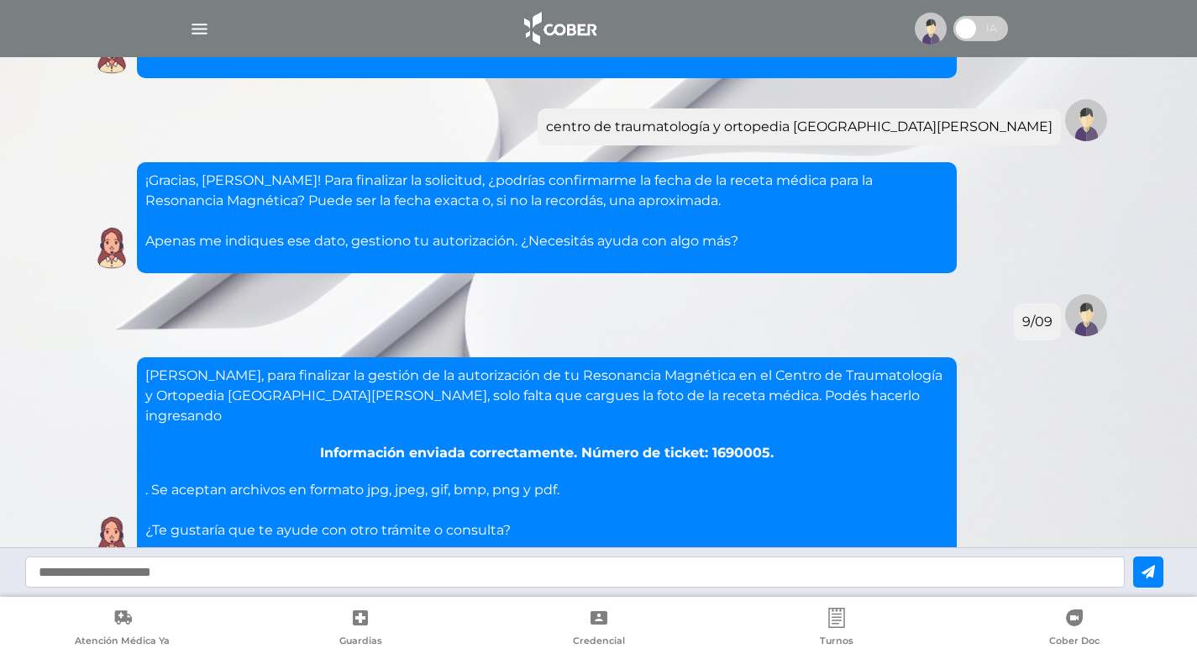
click at [174, 575] on input "text" at bounding box center [575, 571] width 1100 height 31
type input "**********"
click at [1155, 571] on icon at bounding box center [1148, 571] width 13 height 13
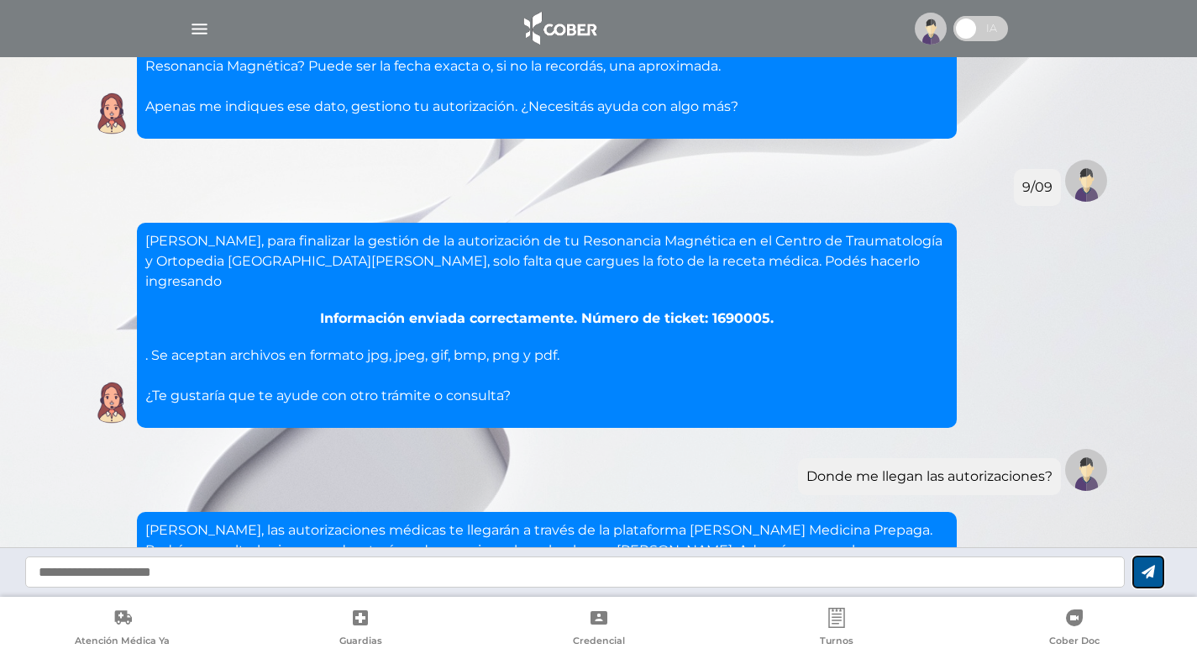
scroll to position [4793, 0]
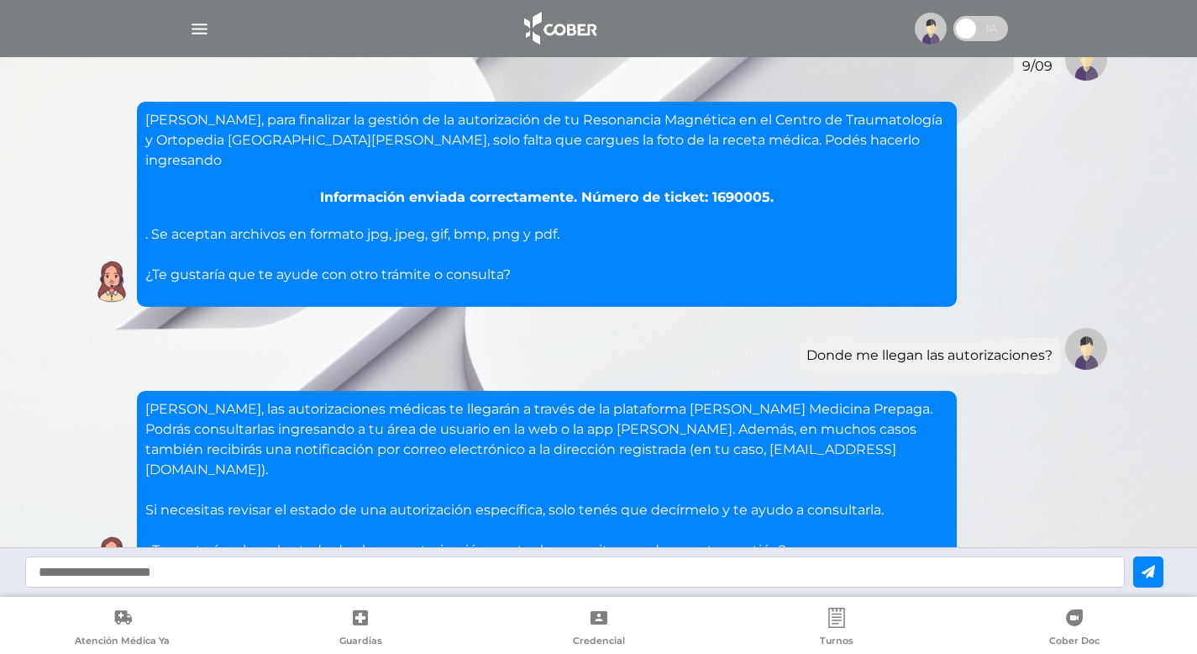
click at [290, 575] on input "text" at bounding box center [575, 571] width 1100 height 31
type input "**********"
click at [1155, 571] on icon at bounding box center [1148, 571] width 13 height 13
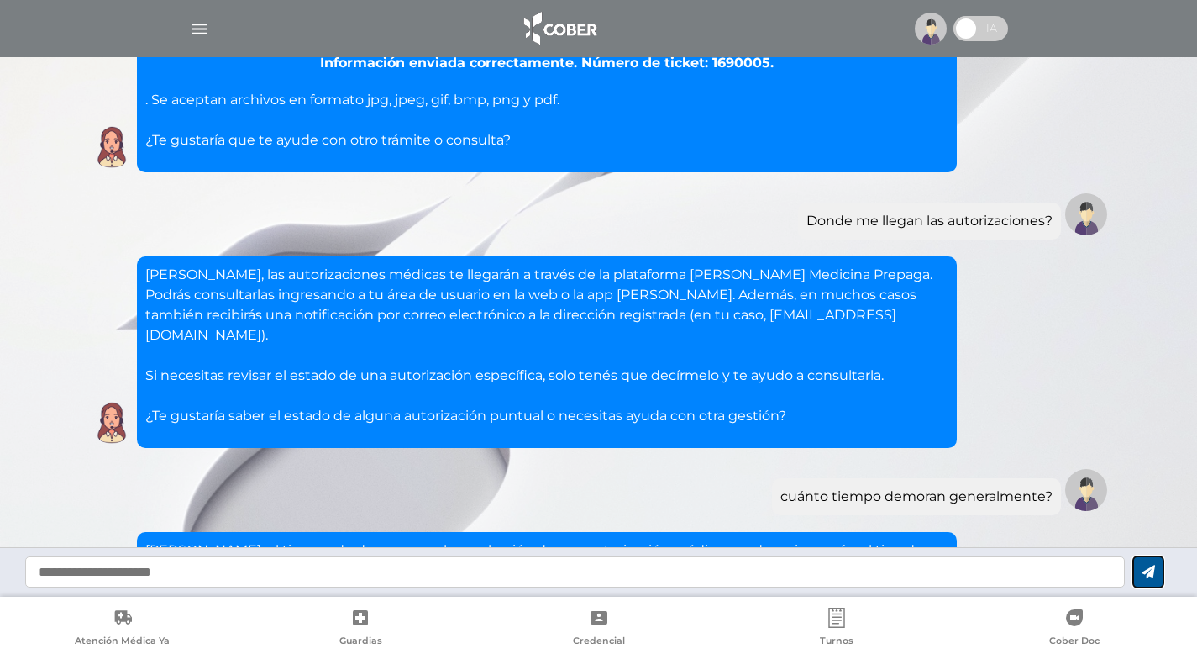
scroll to position [5129, 0]
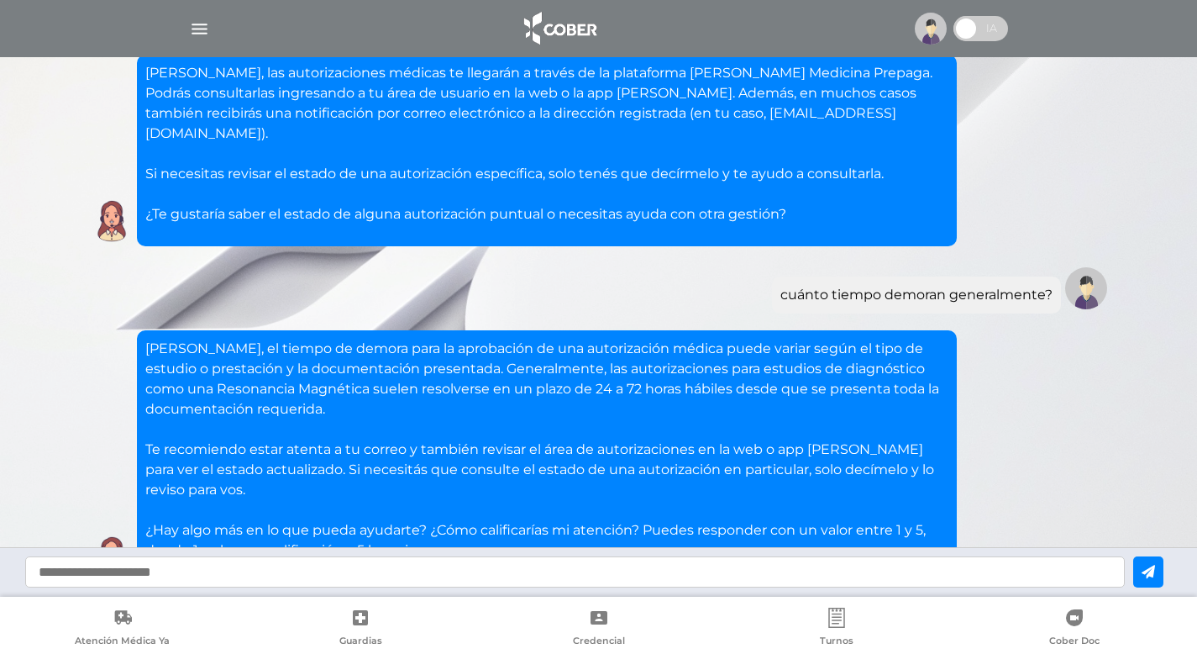
click at [169, 575] on input "text" at bounding box center [575, 571] width 1100 height 31
type input "**********"
click at [1155, 566] on icon at bounding box center [1148, 571] width 13 height 13
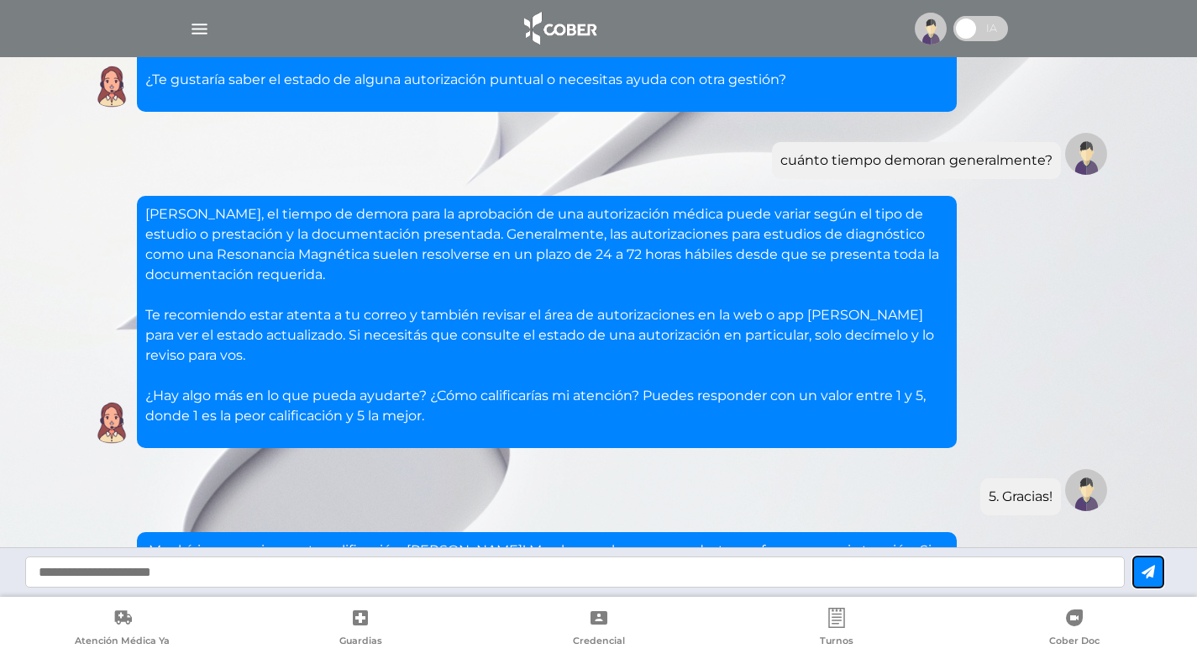
scroll to position [5324, 0]
